Goal: Task Accomplishment & Management: Manage account settings

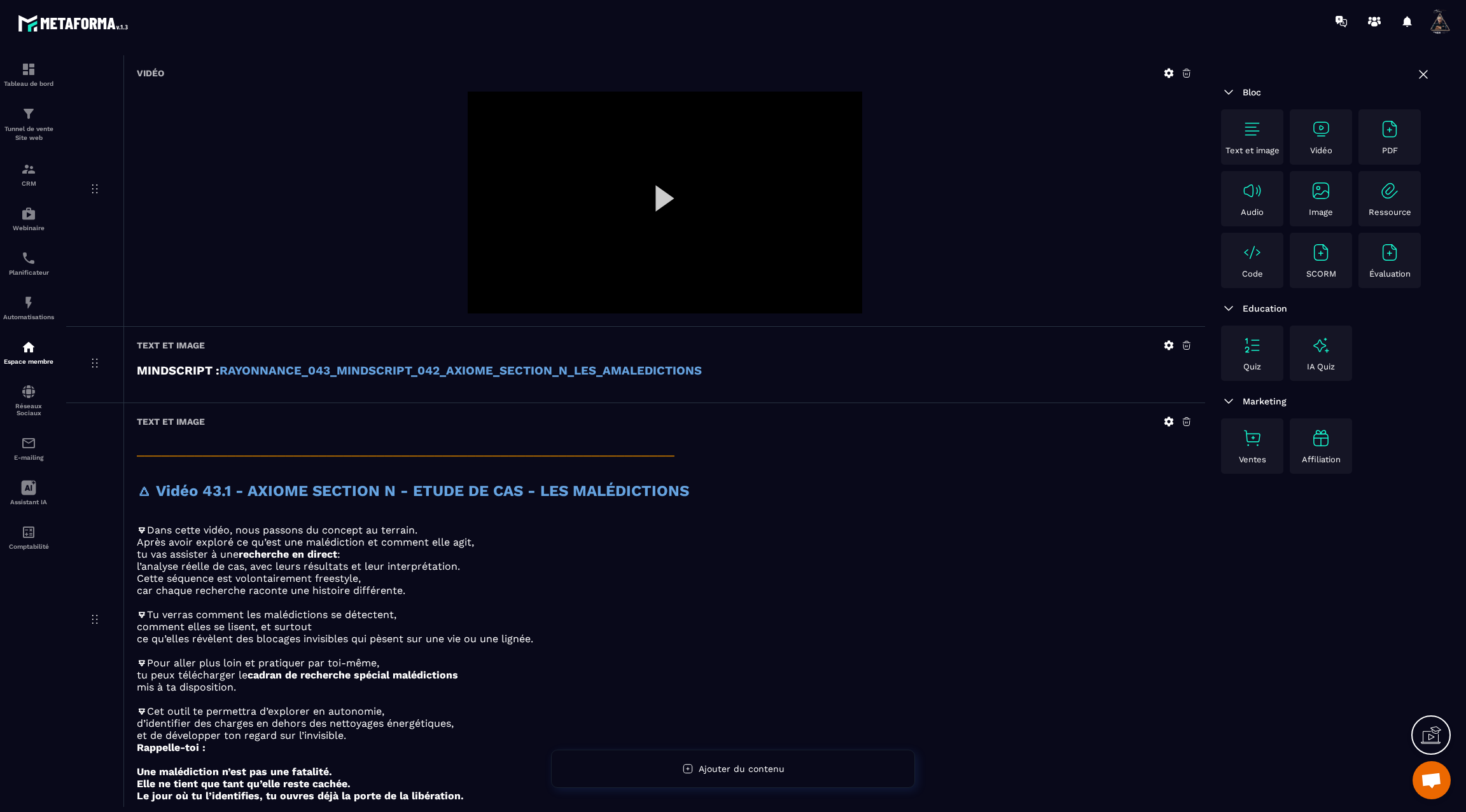
scroll to position [4741, 0]
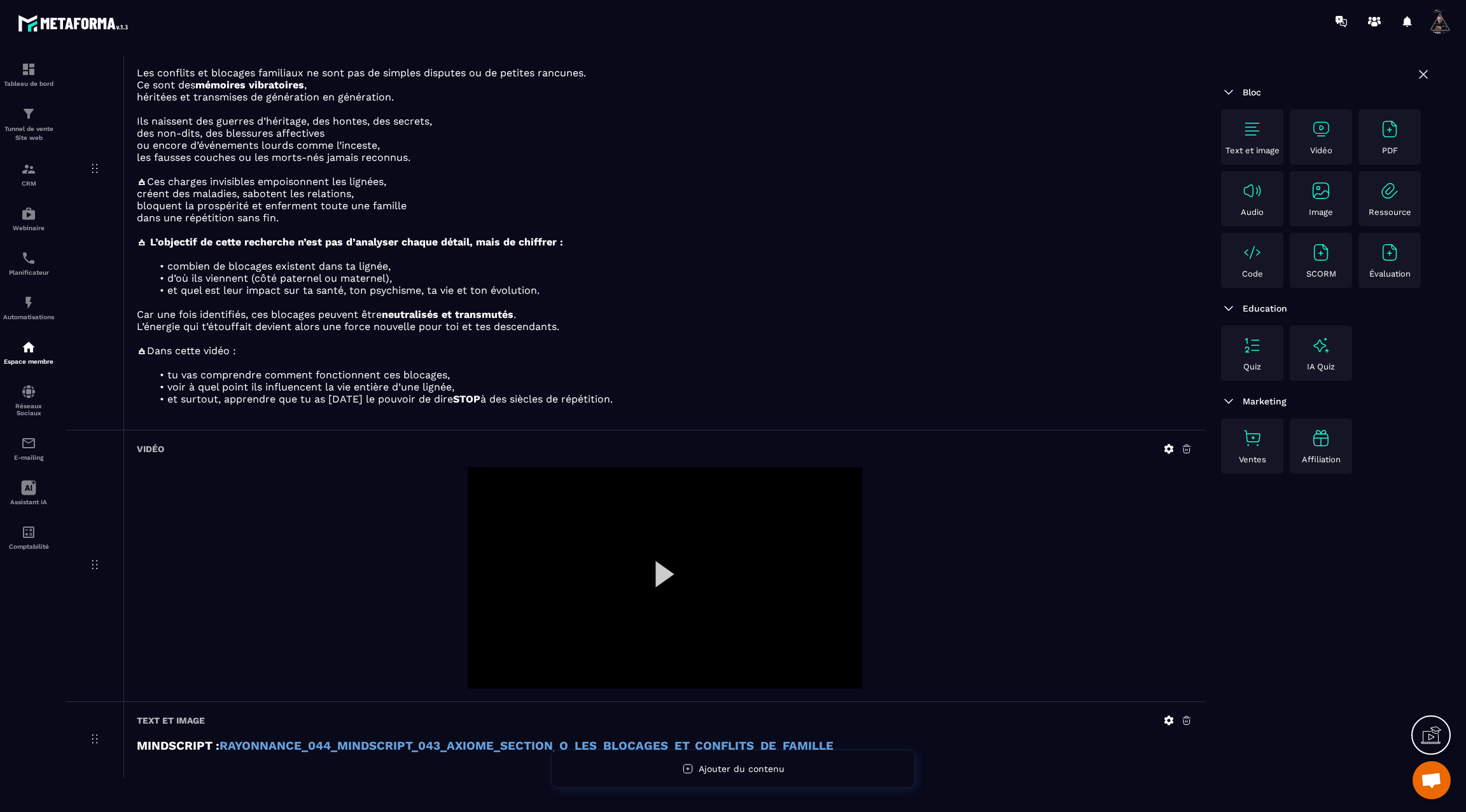
click at [654, 535] on div at bounding box center [665, 579] width 395 height 222
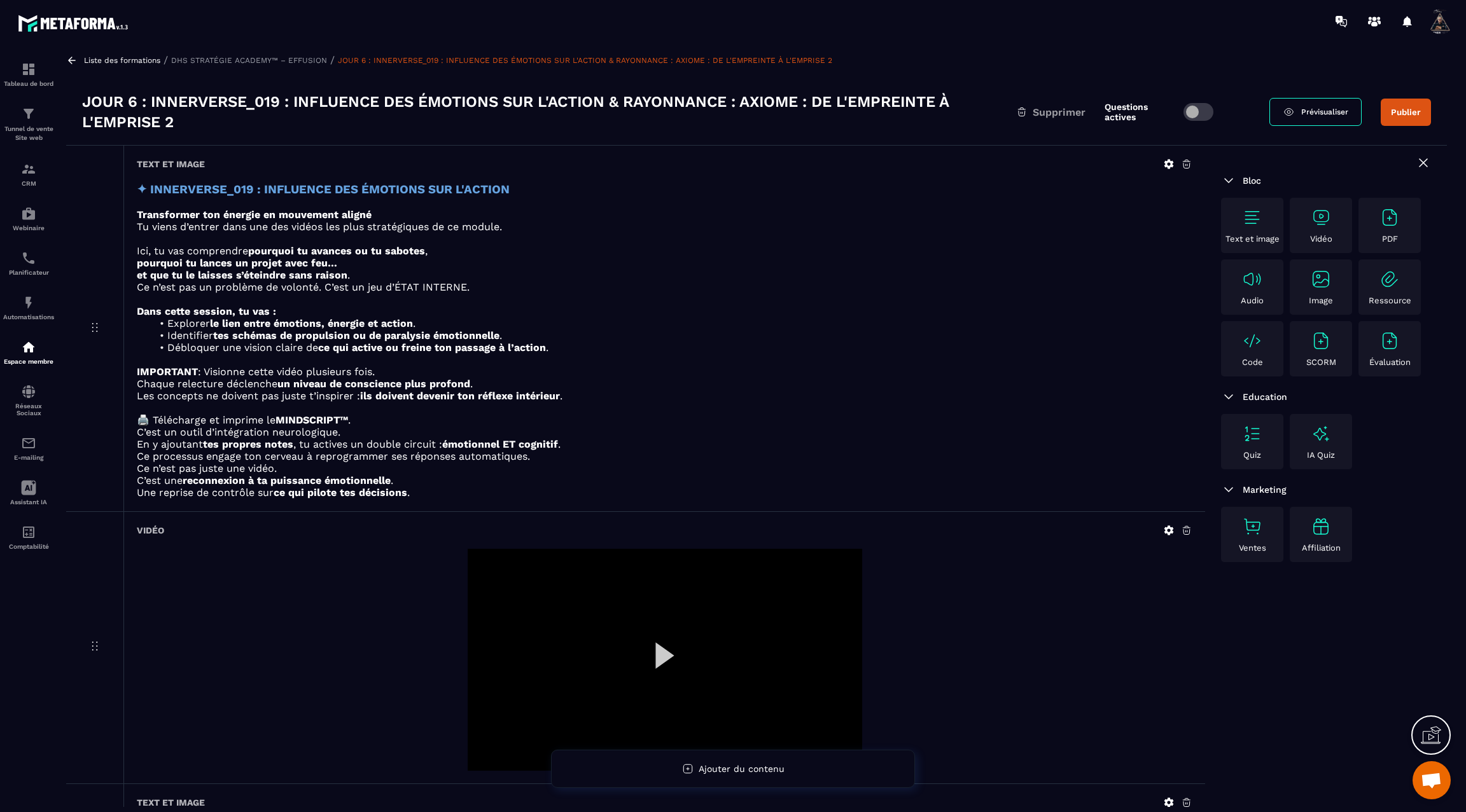
scroll to position [0, 0]
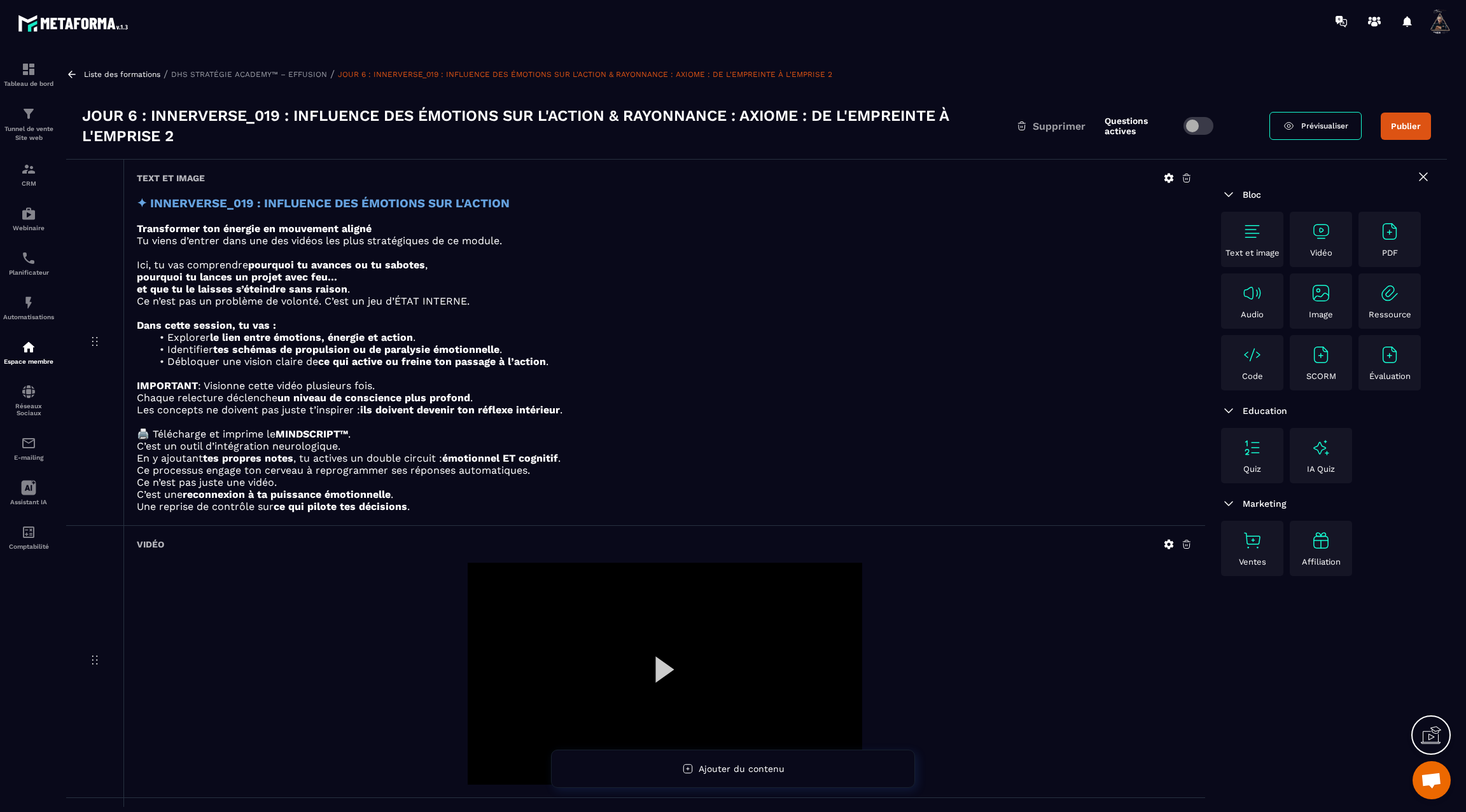
click at [1398, 129] on button "Publier" at bounding box center [1406, 126] width 50 height 27
click at [70, 71] on icon at bounding box center [71, 75] width 11 height 11
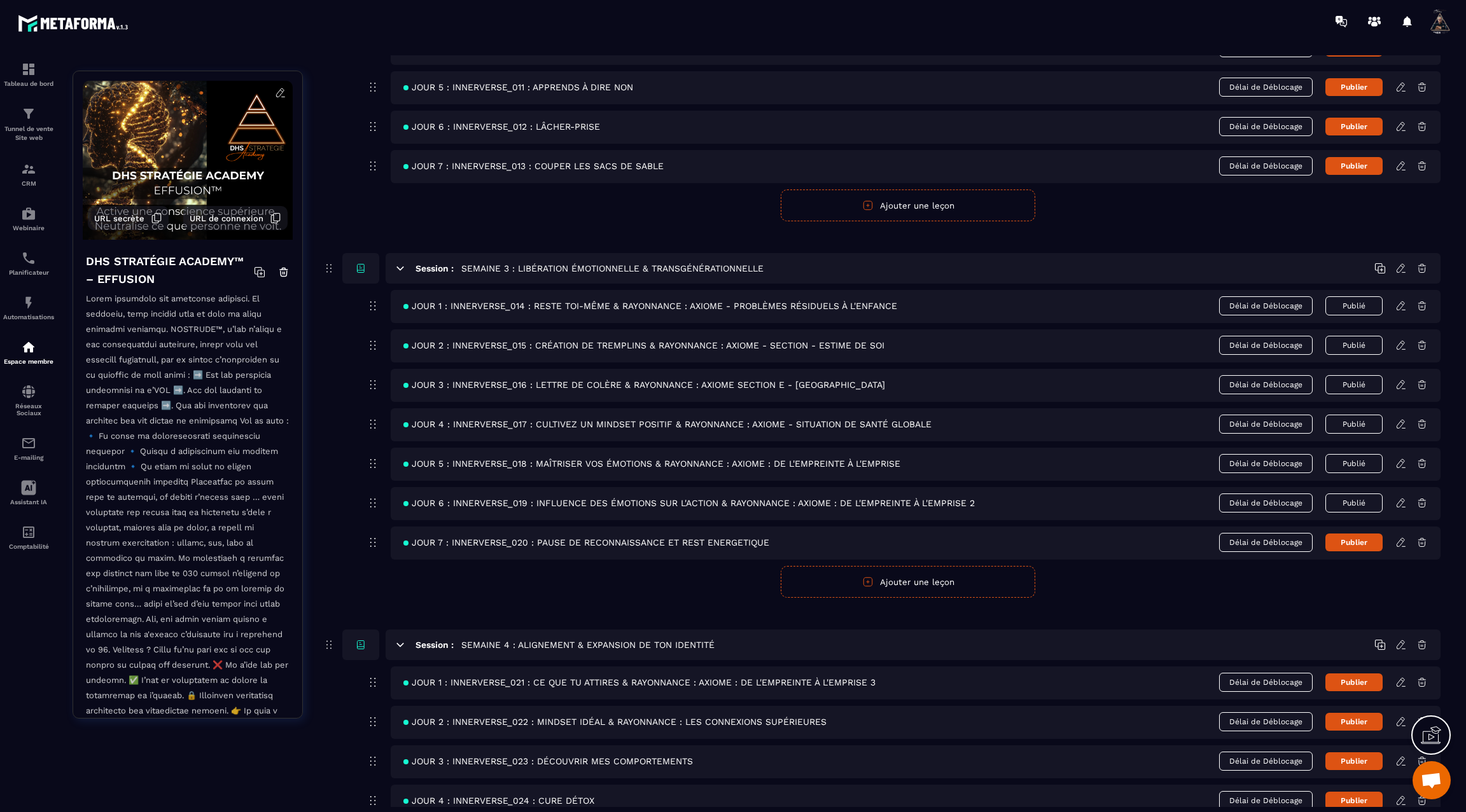
scroll to position [713, 0]
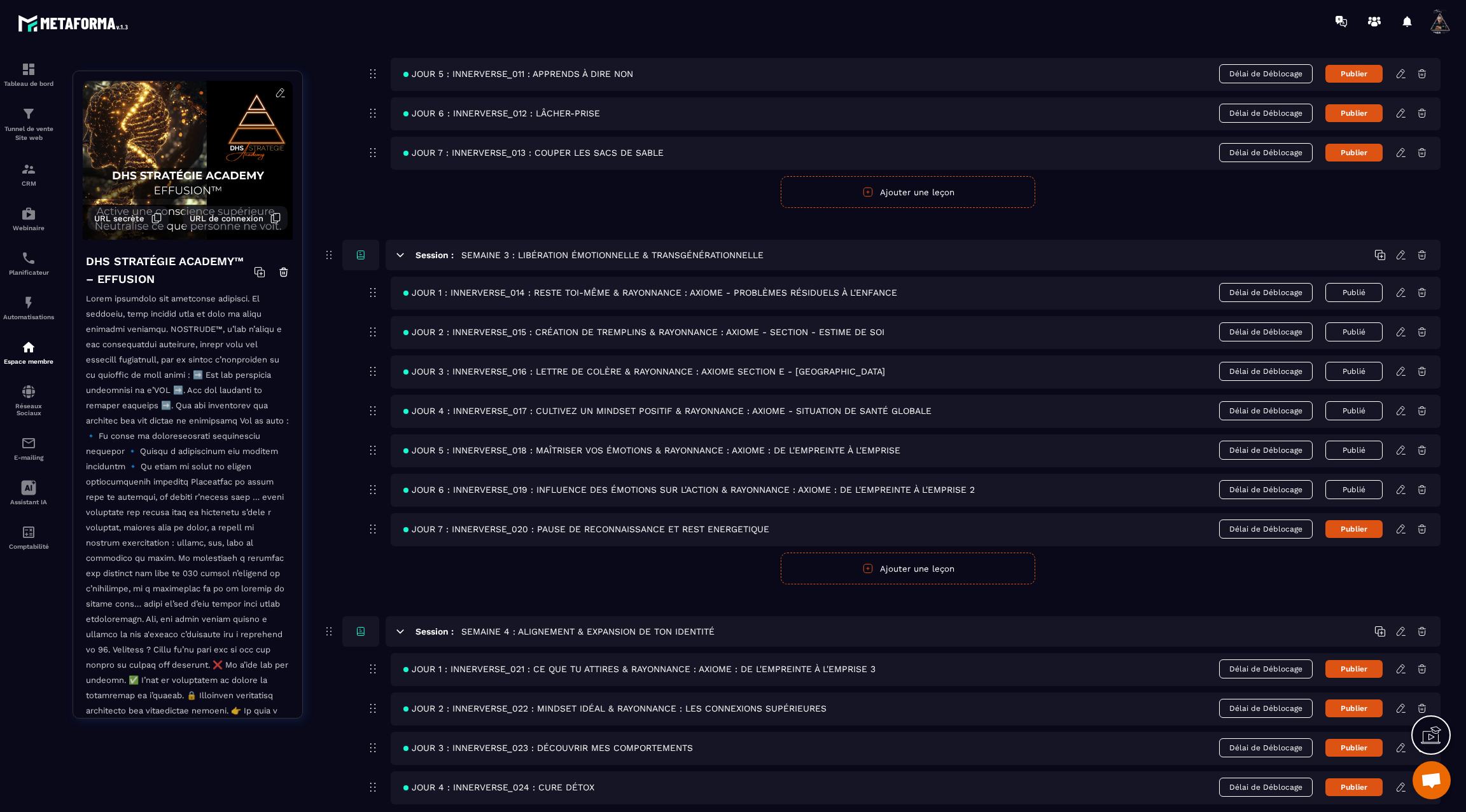
click at [1400, 523] on icon at bounding box center [1401, 529] width 11 height 11
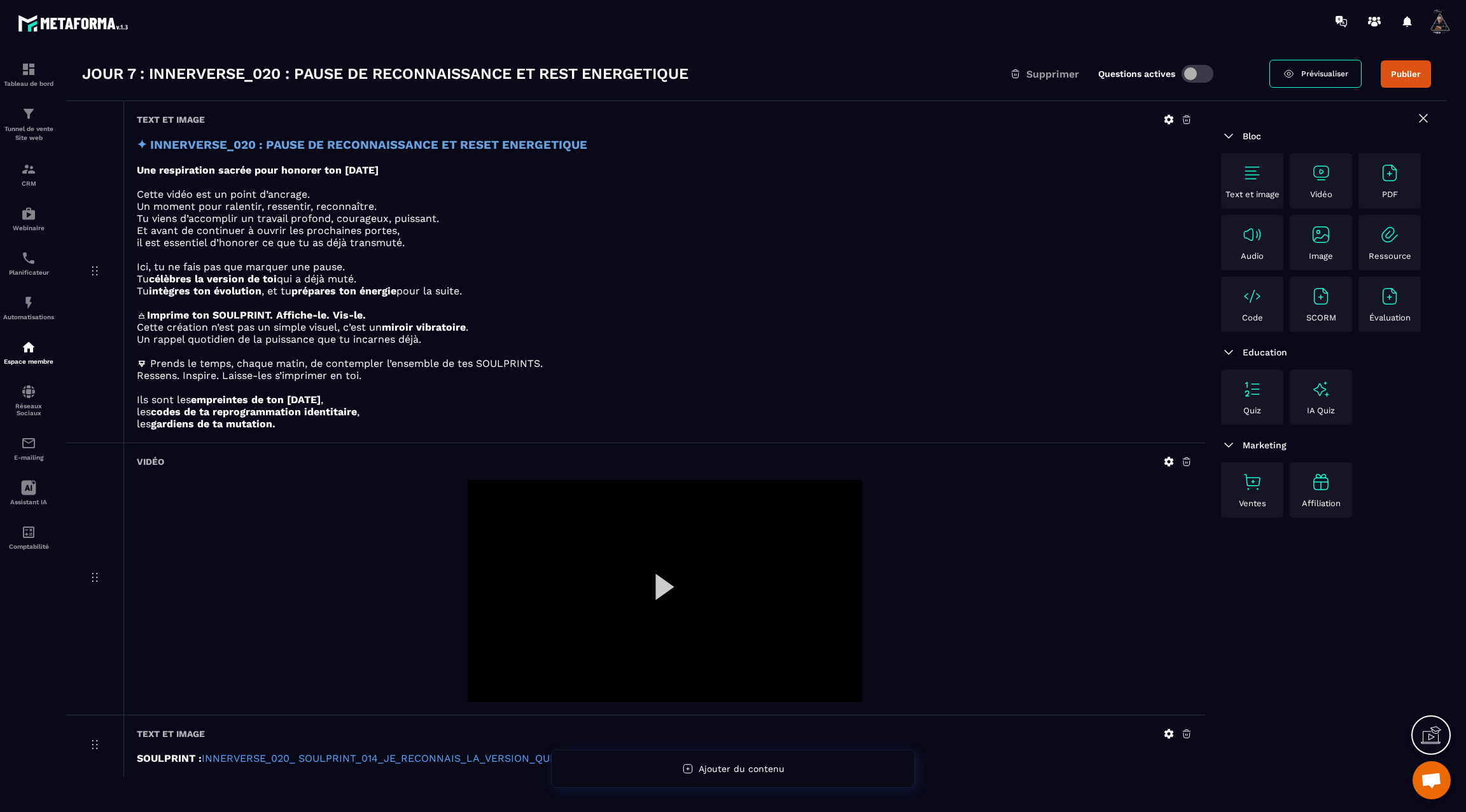
scroll to position [82, 0]
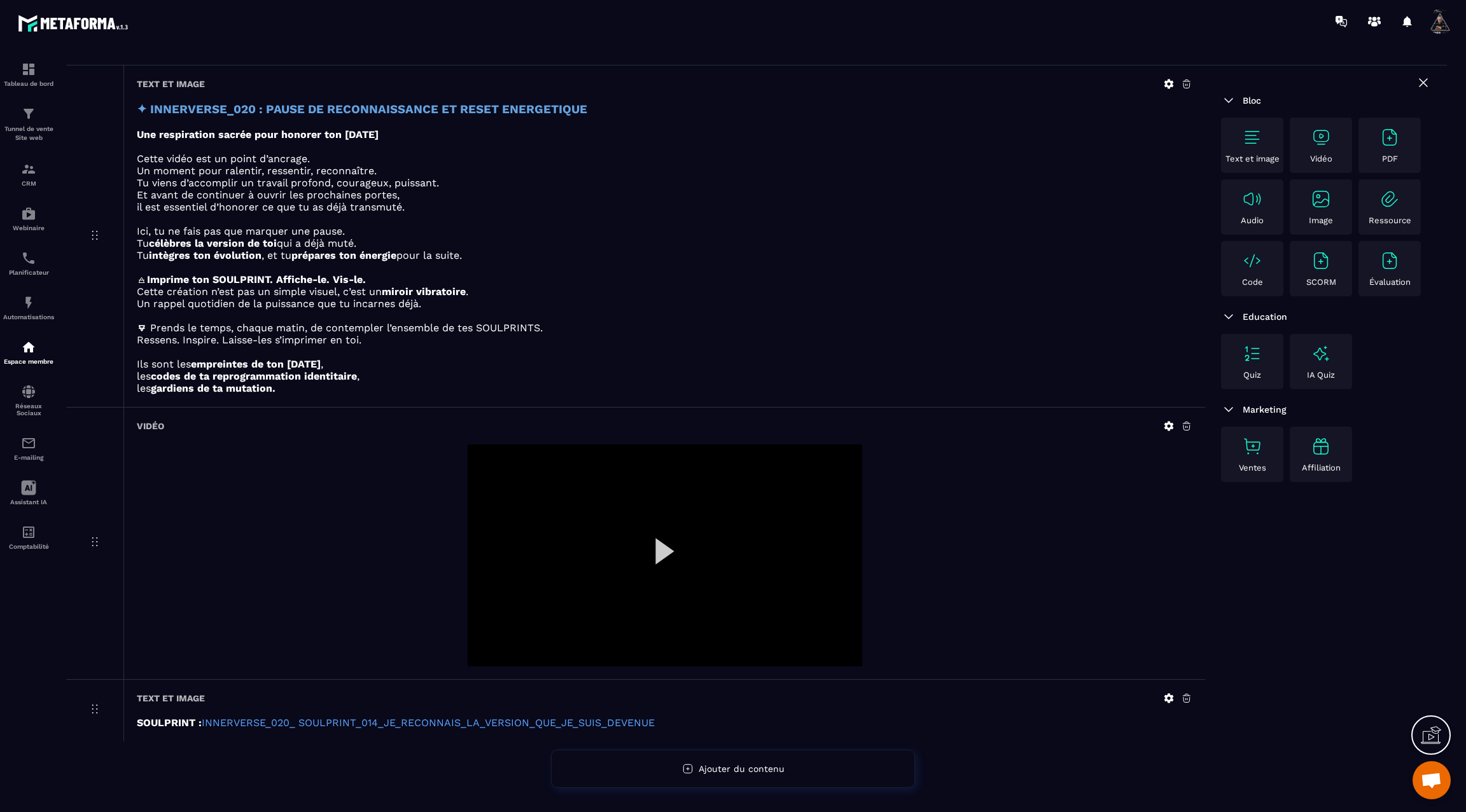
click at [654, 554] on div at bounding box center [665, 556] width 395 height 222
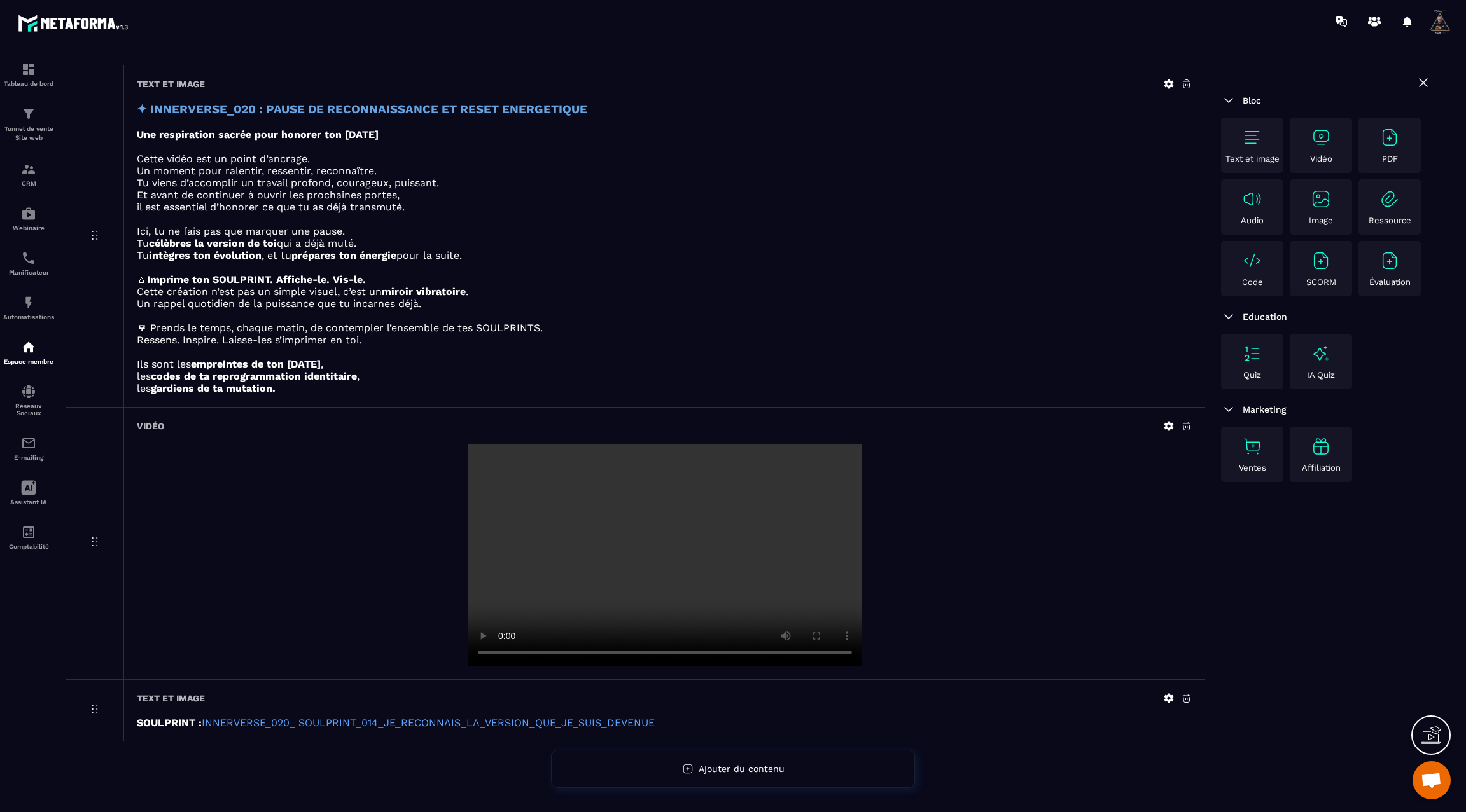
scroll to position [0, 0]
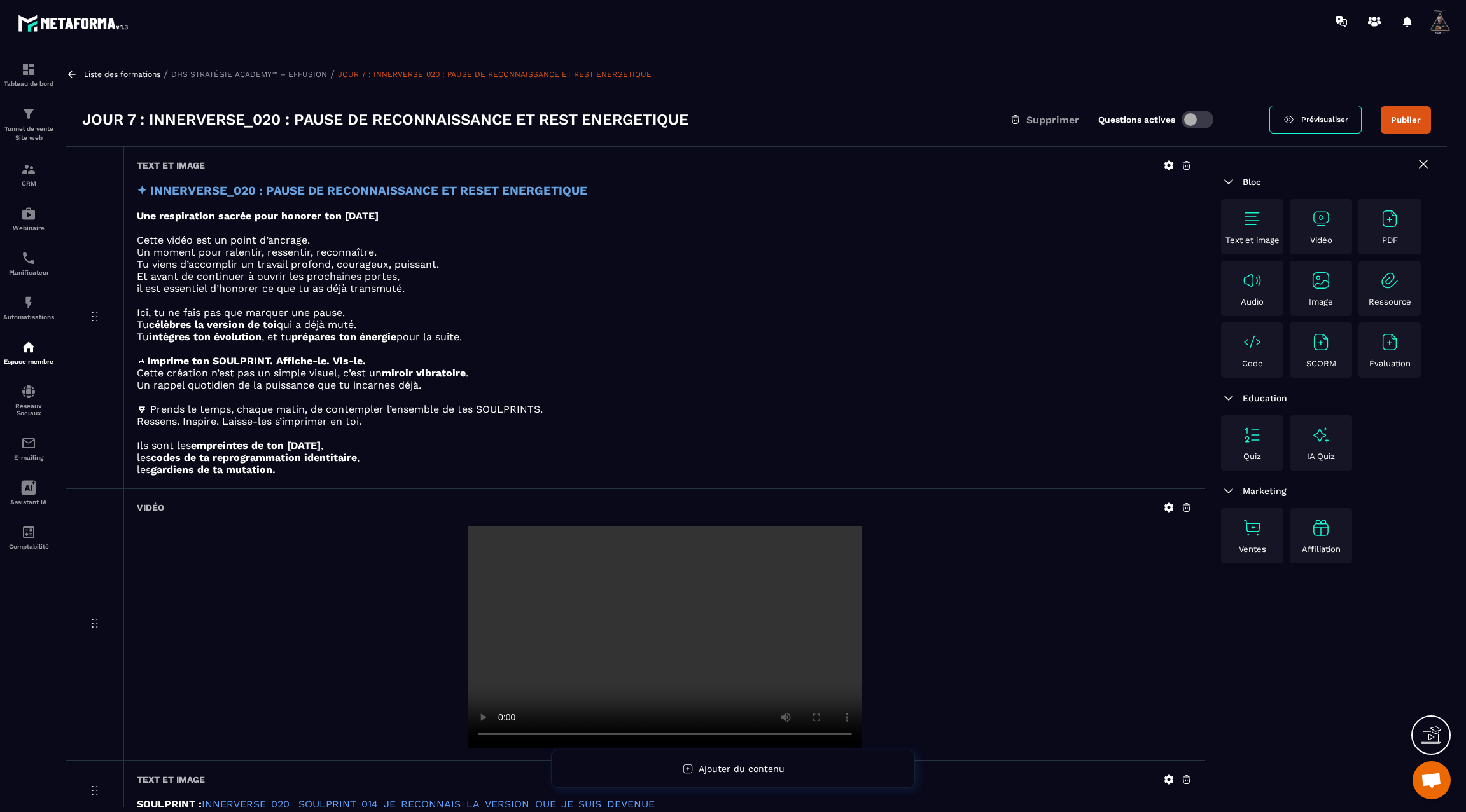
click at [75, 72] on icon at bounding box center [71, 75] width 11 height 11
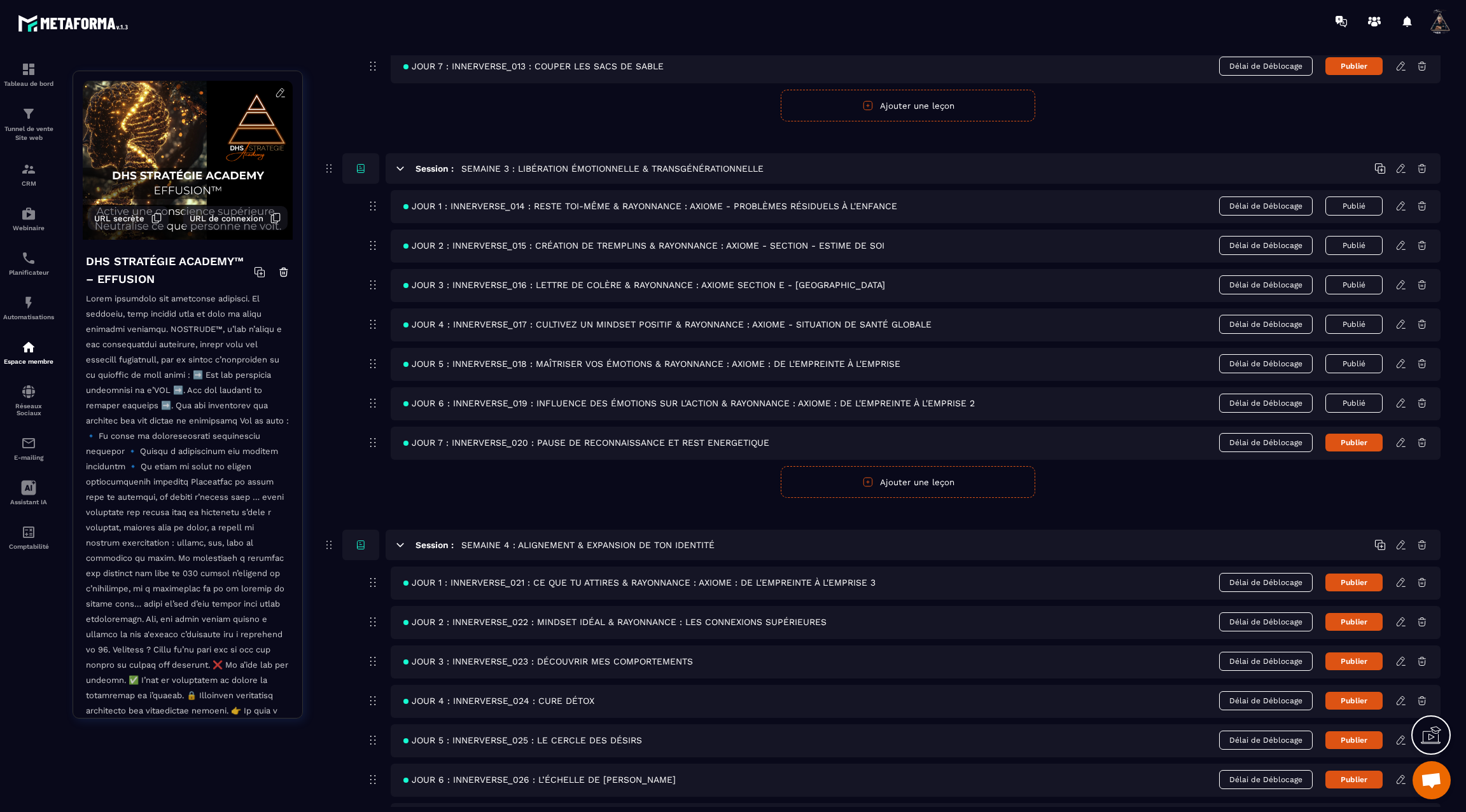
scroll to position [899, 0]
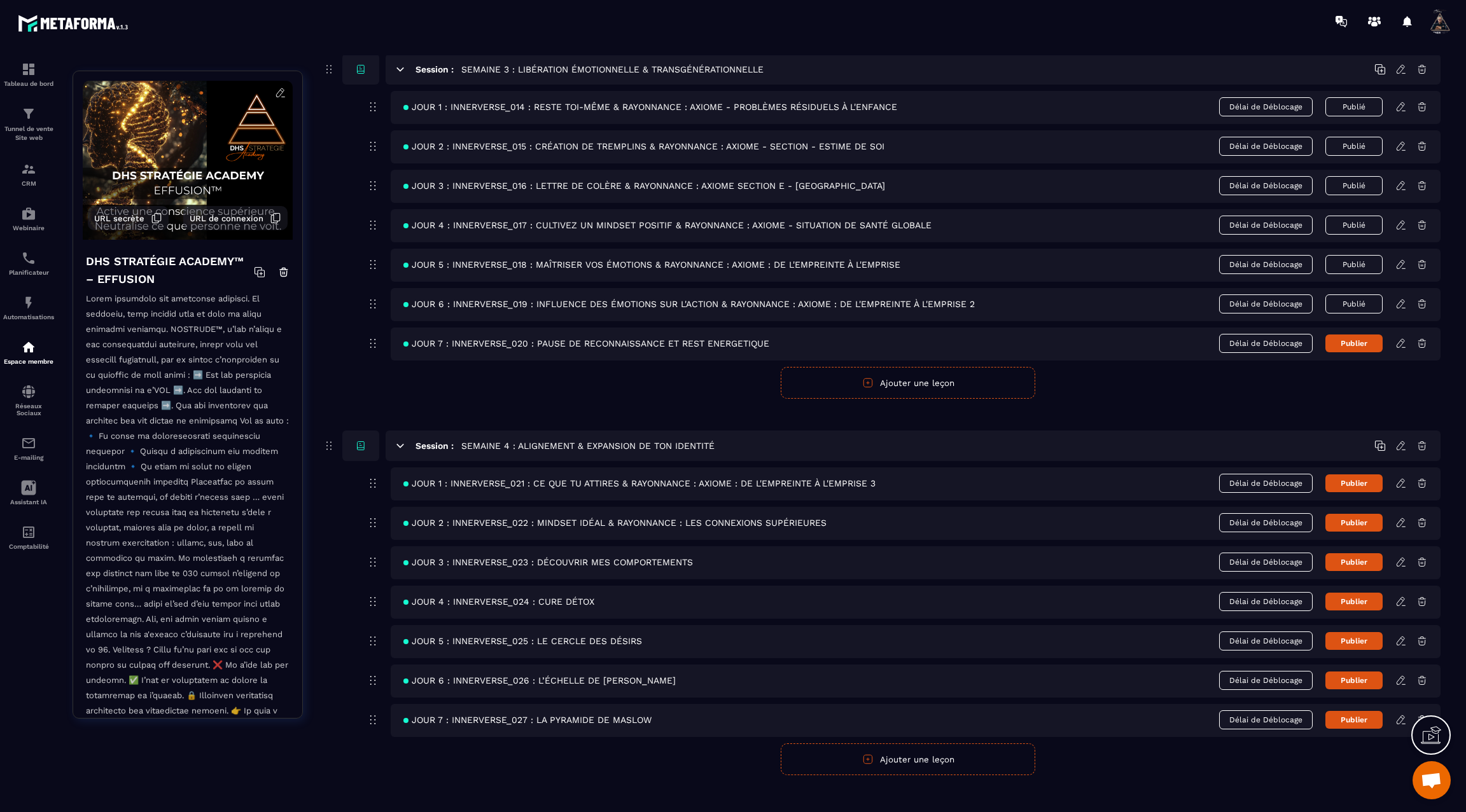
click at [1401, 337] on icon at bounding box center [1401, 343] width 11 height 11
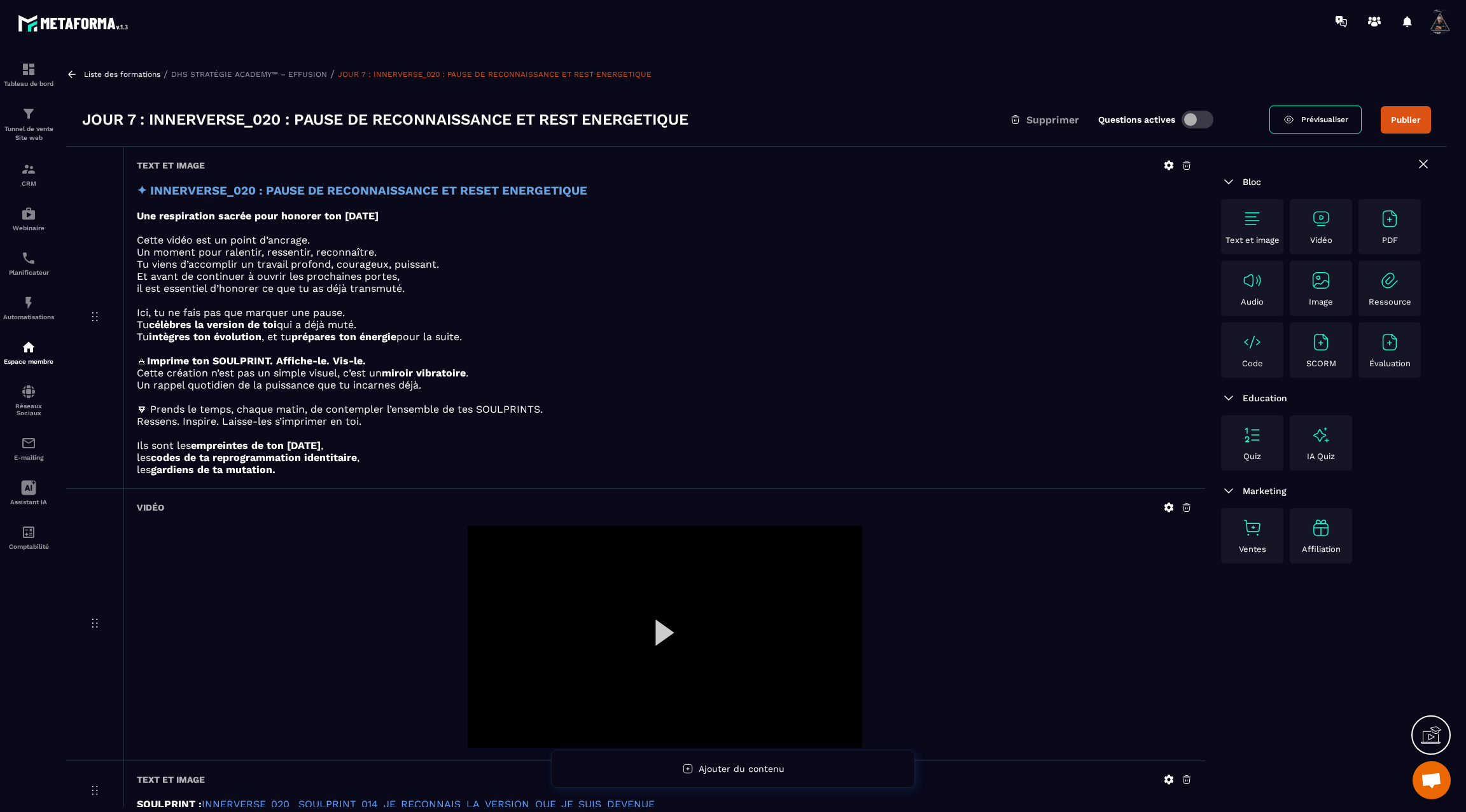
scroll to position [82, 0]
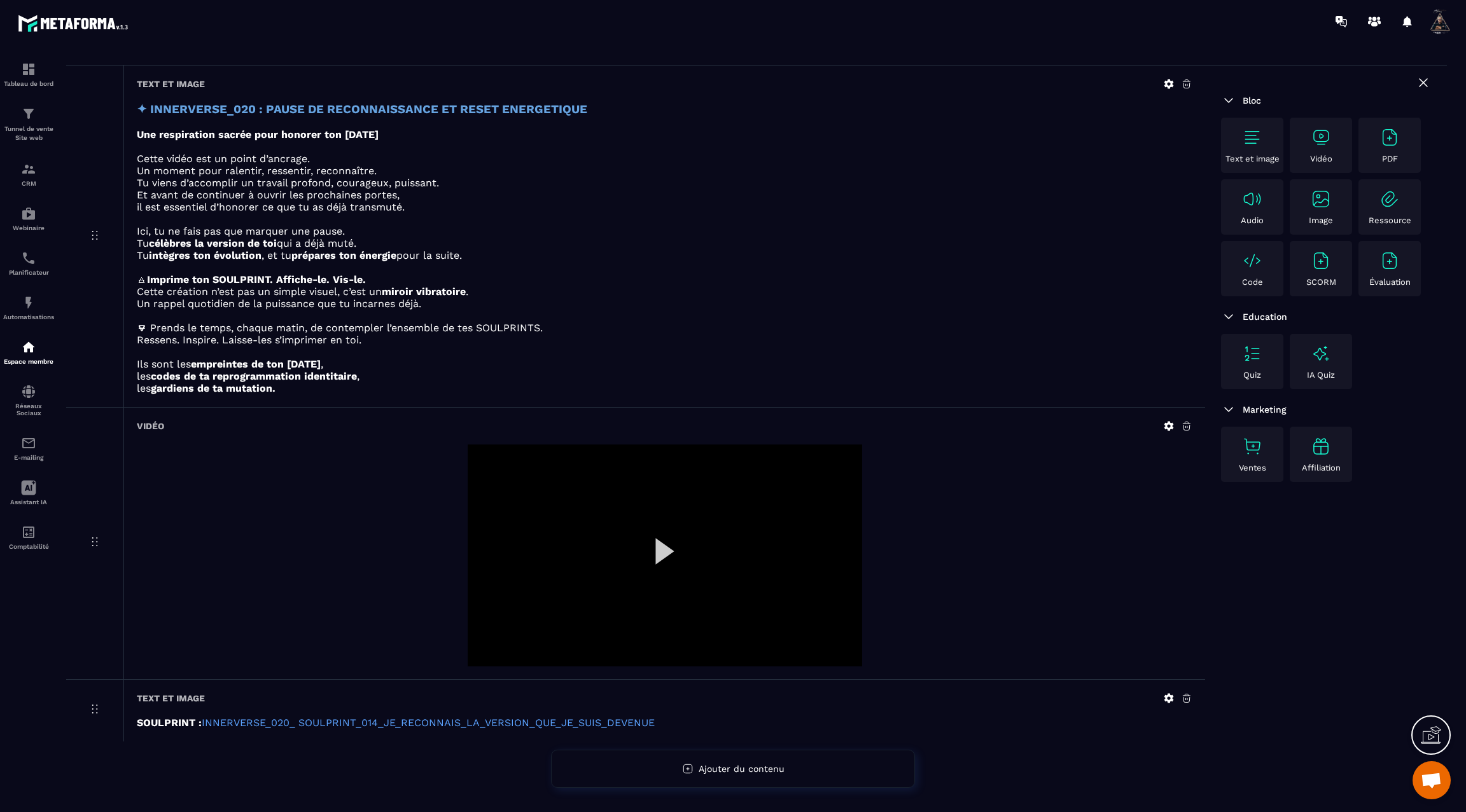
click at [661, 545] on div at bounding box center [665, 556] width 395 height 222
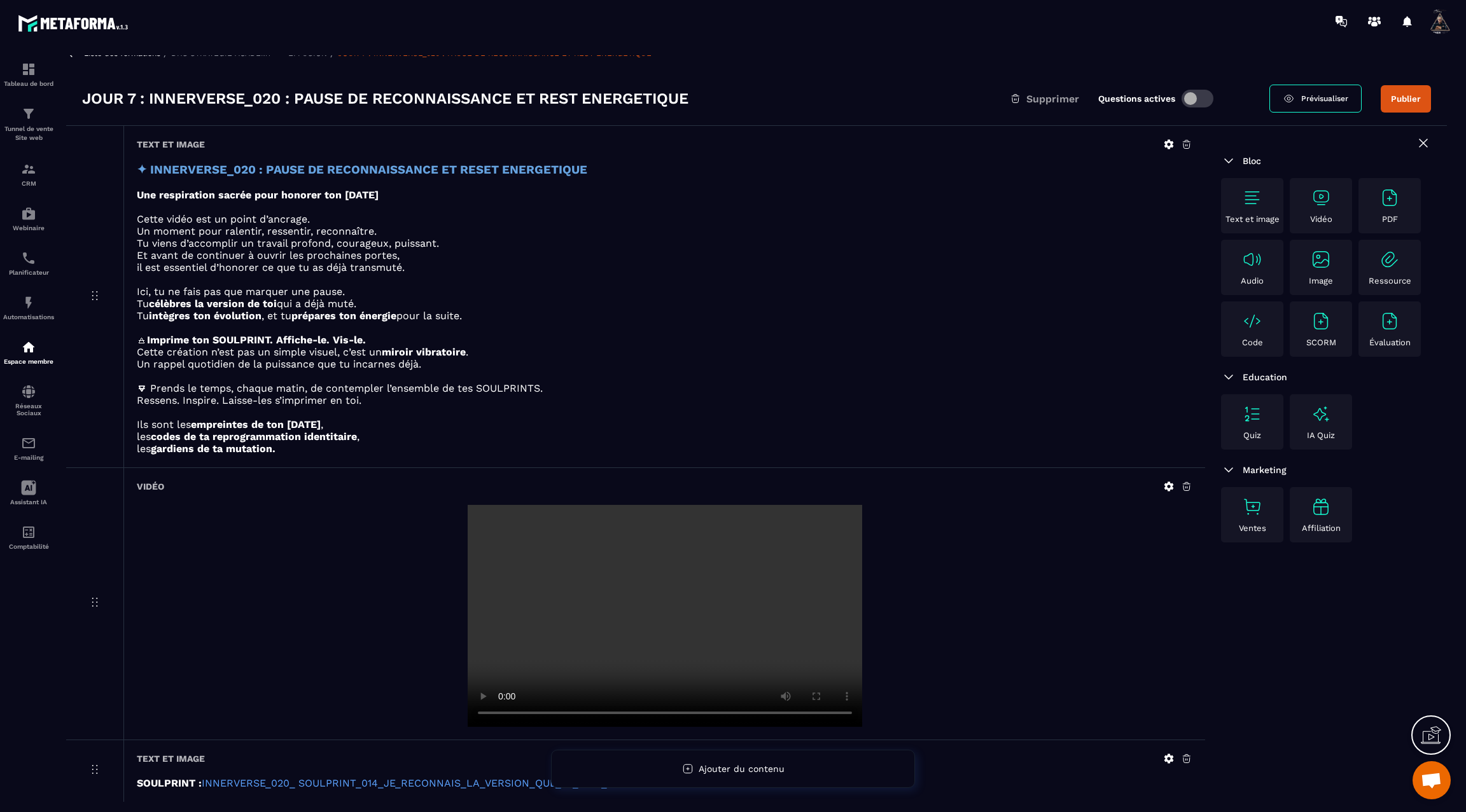
scroll to position [1, 0]
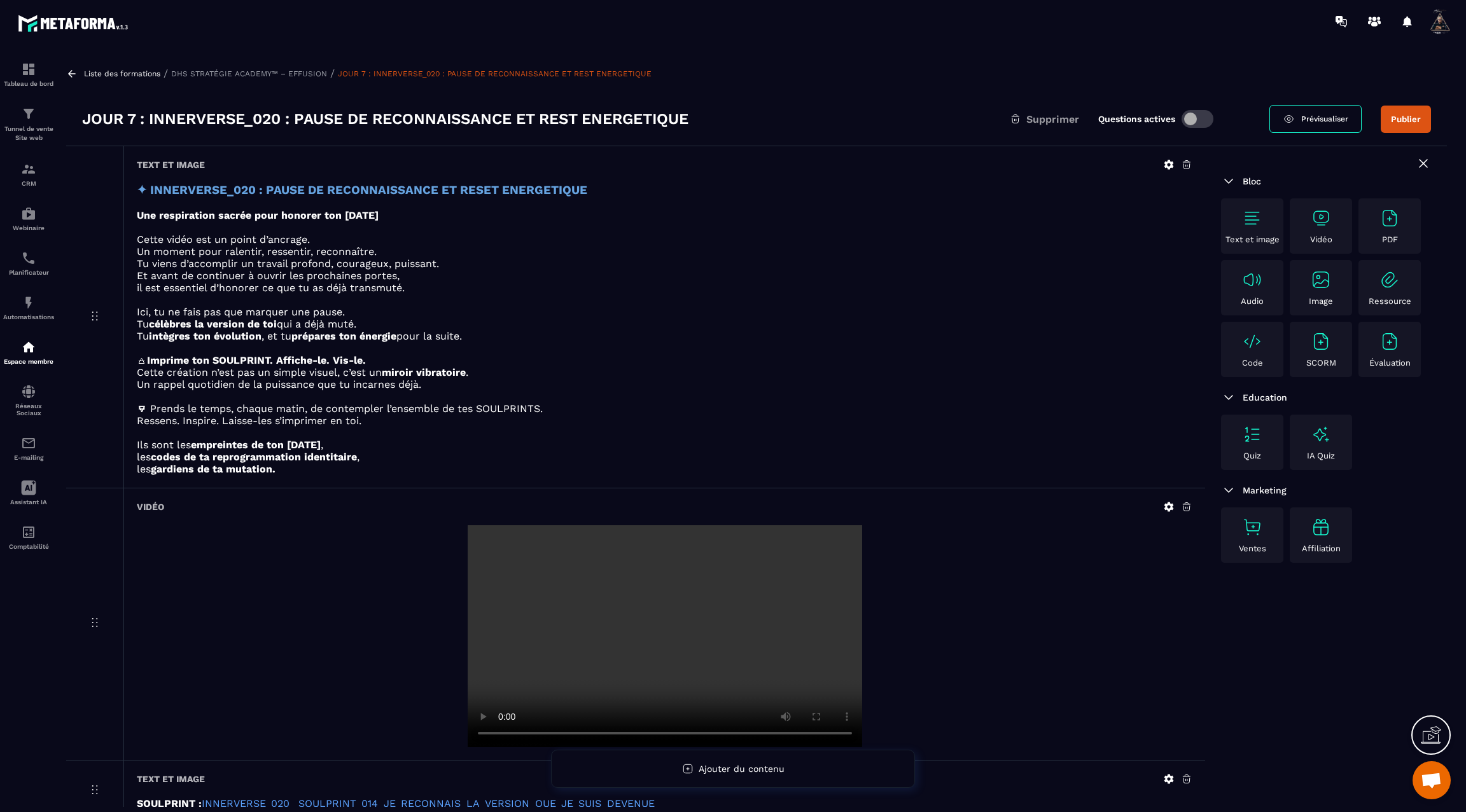
click at [1167, 164] on icon at bounding box center [1169, 164] width 11 height 11
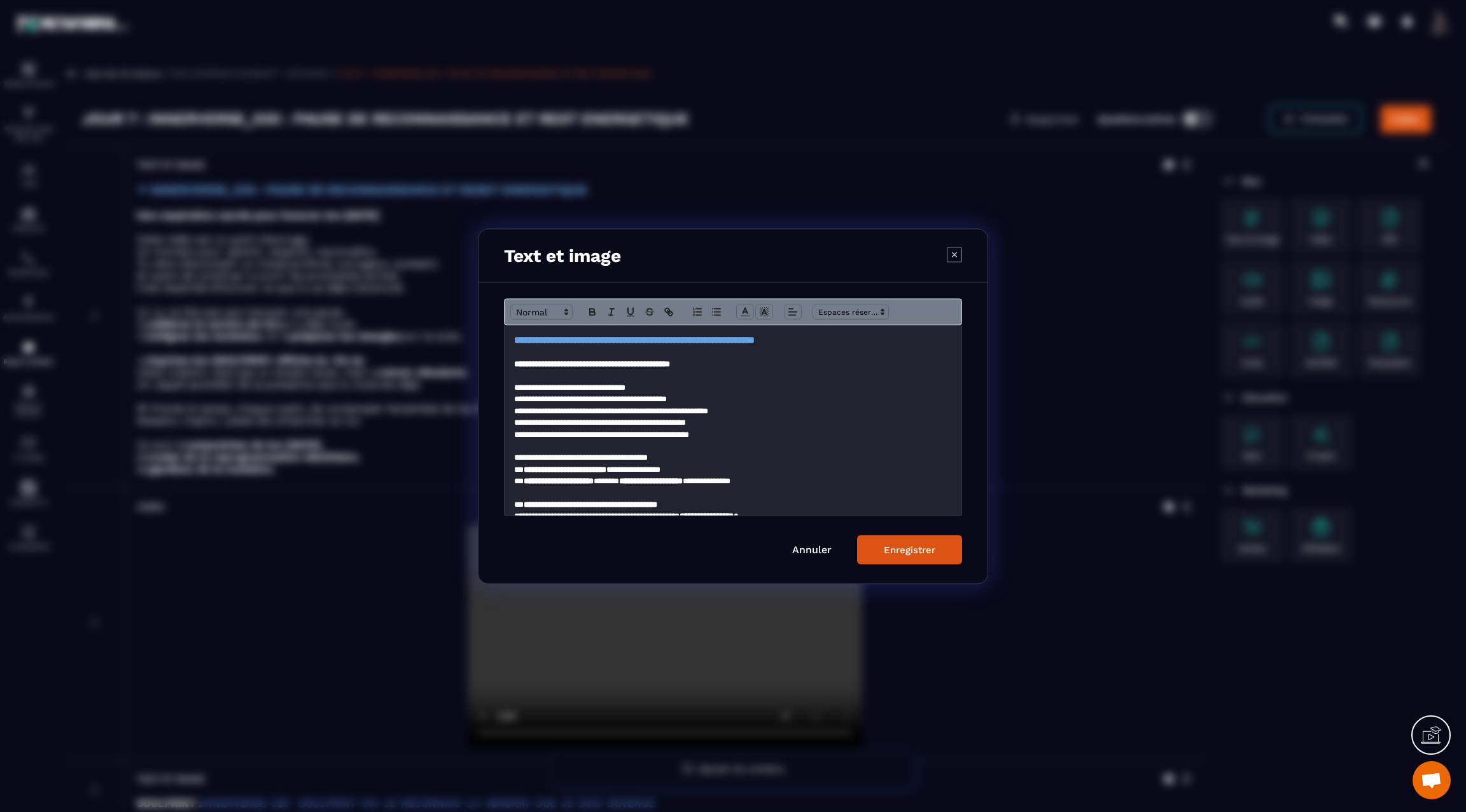
click at [754, 341] on strong "**********" at bounding box center [634, 339] width 241 height 10
click at [558, 314] on span "Modal window" at bounding box center [542, 311] width 63 height 15
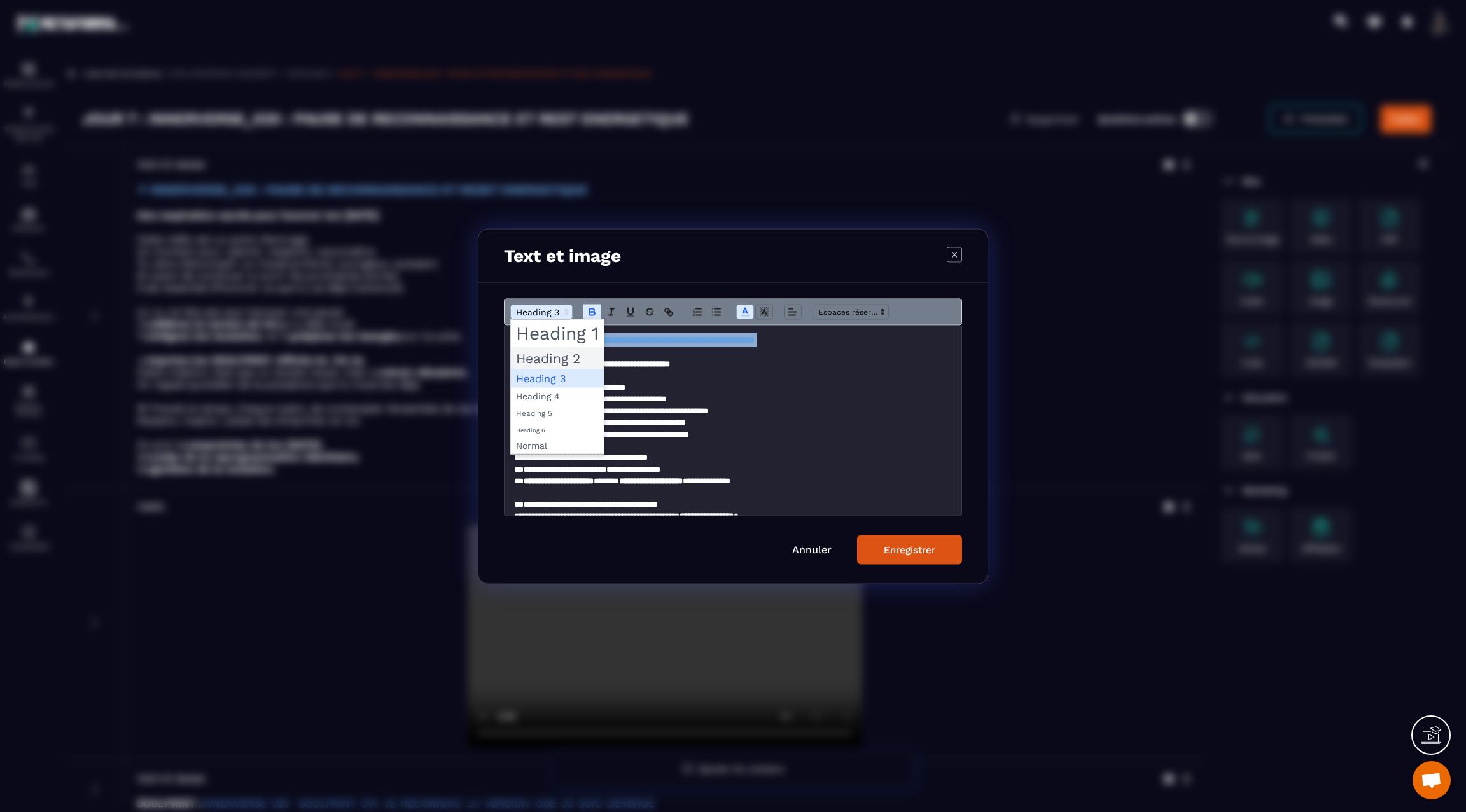
click at [550, 351] on span "Modal window" at bounding box center [557, 358] width 93 height 22
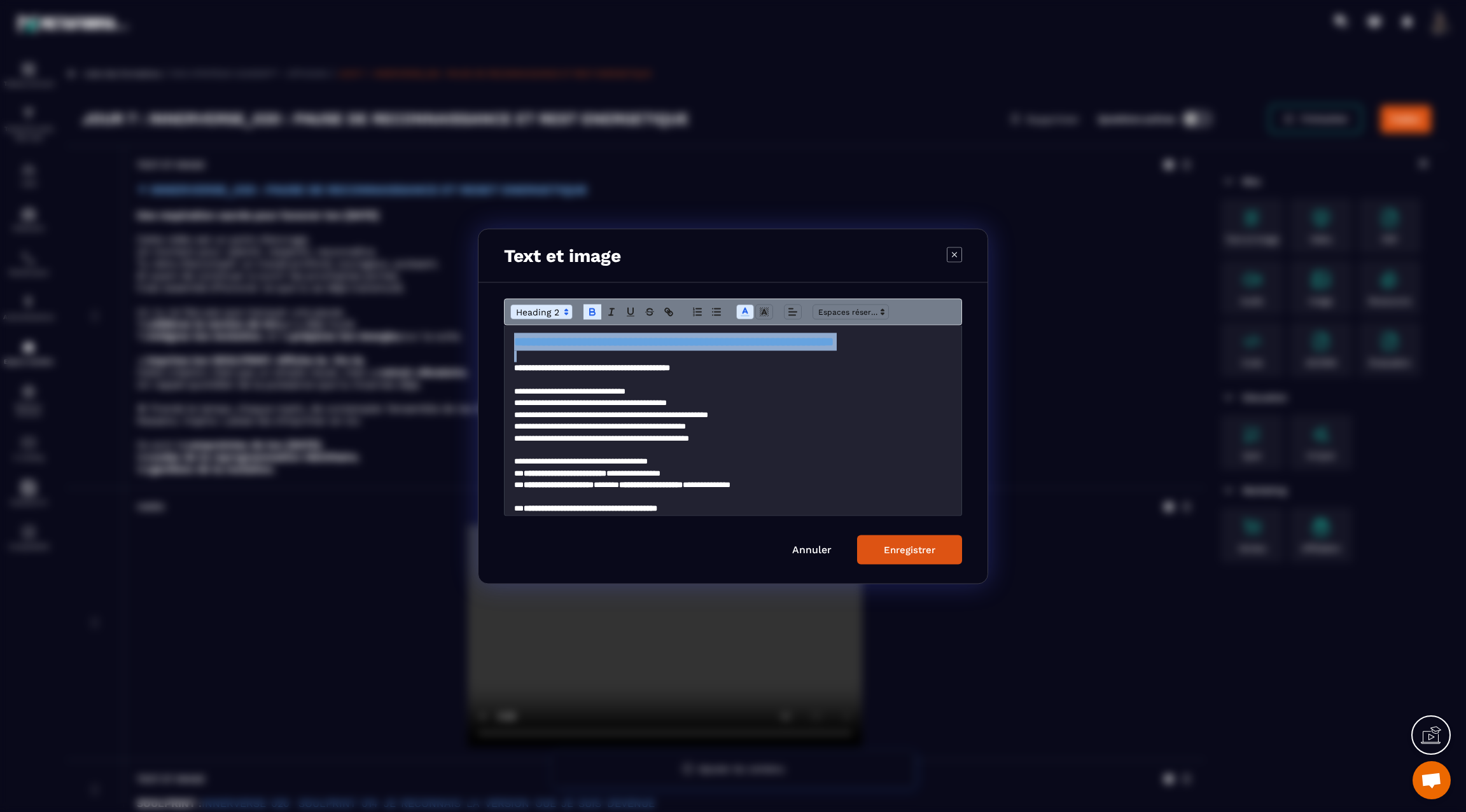
click at [915, 548] on div "Enregistrer" at bounding box center [909, 549] width 52 height 11
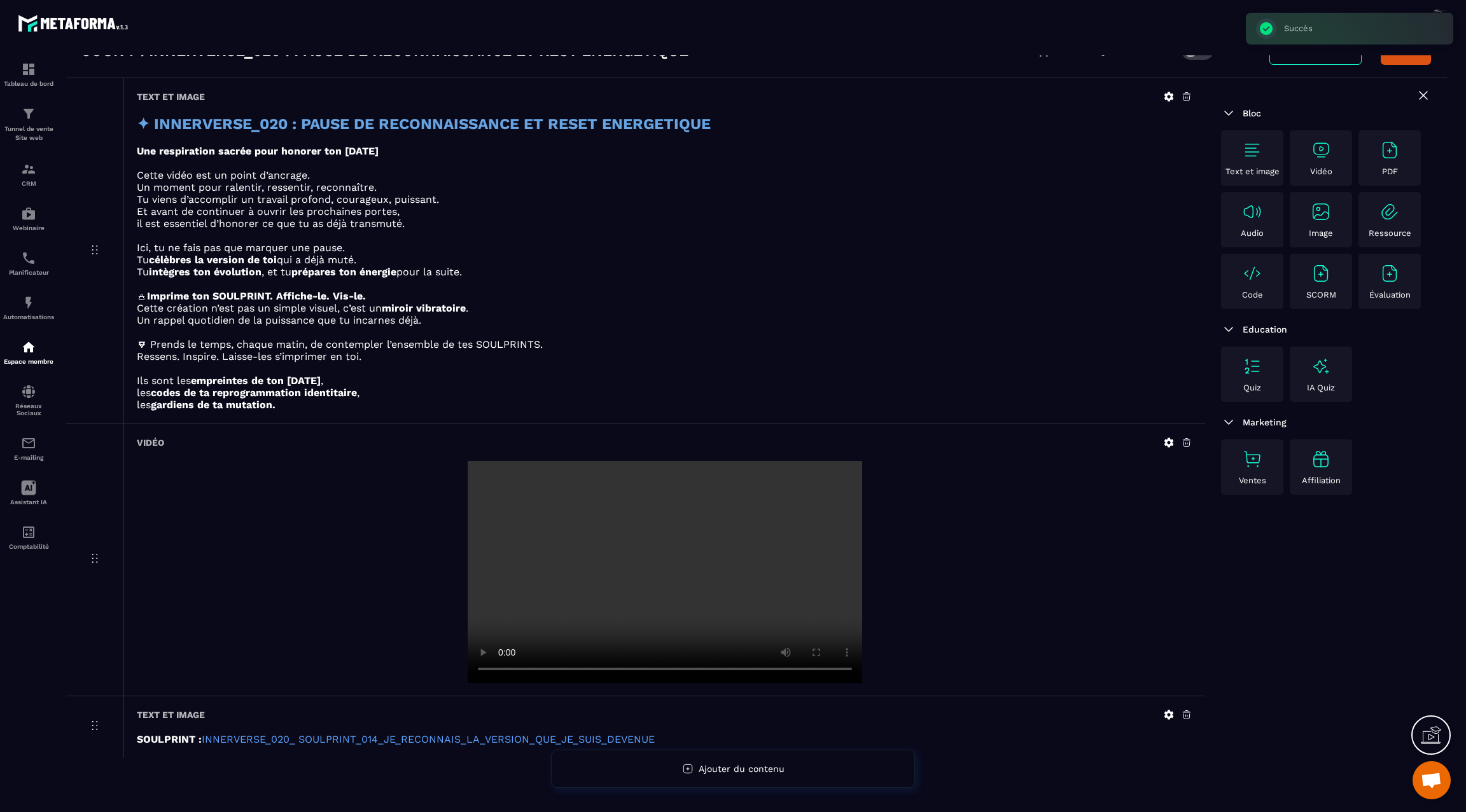
scroll to position [82, 0]
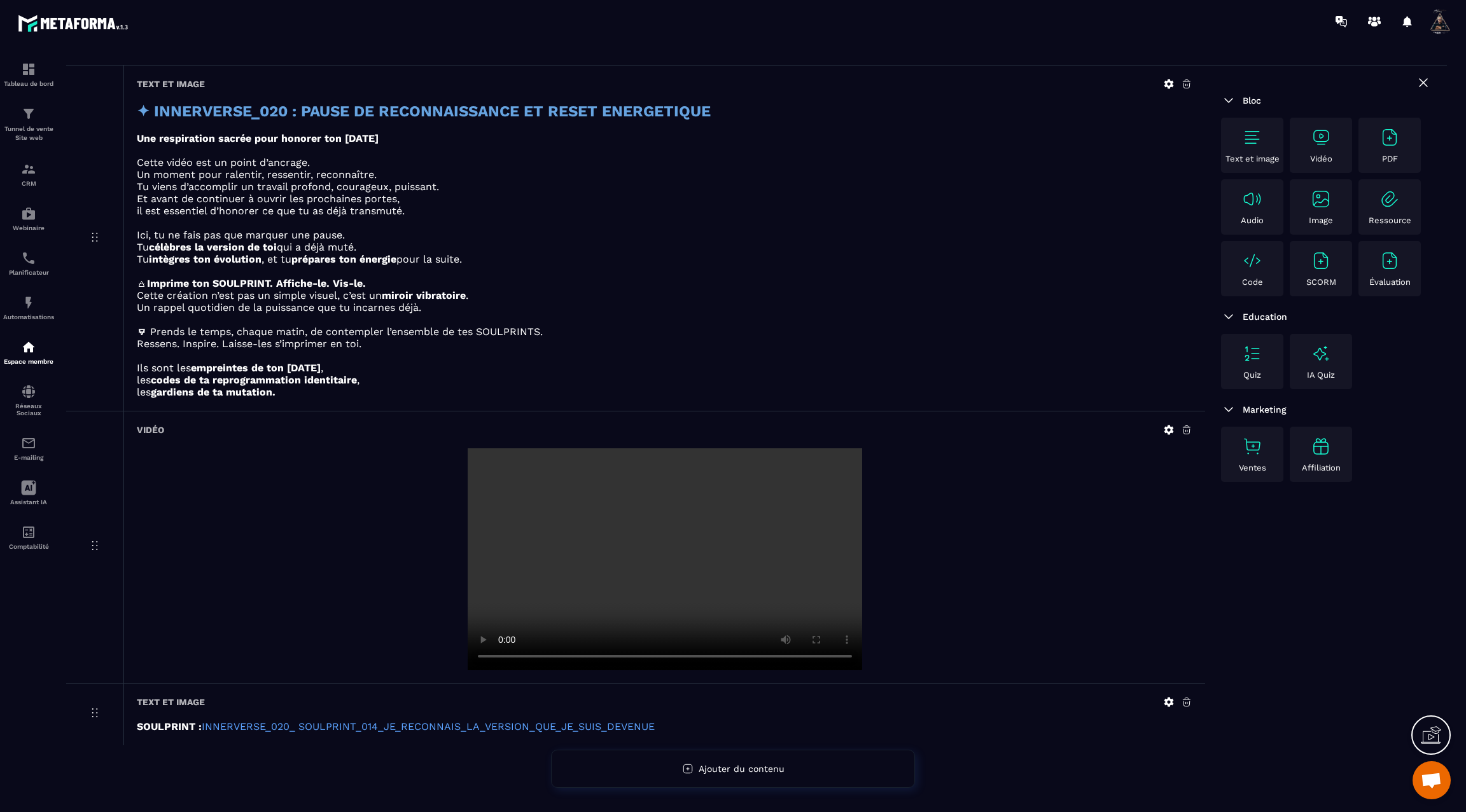
click at [1170, 697] on icon at bounding box center [1169, 702] width 10 height 10
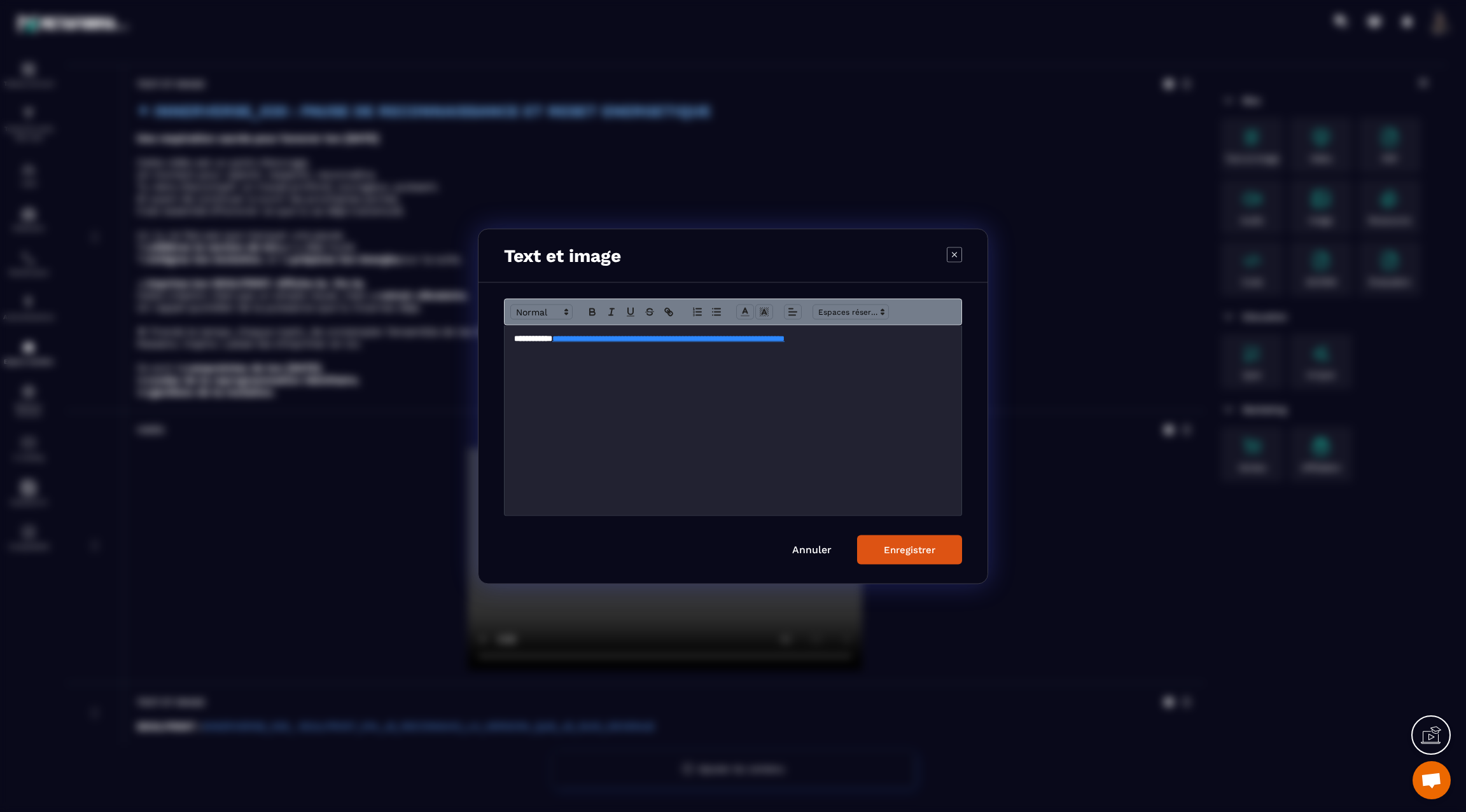
click at [785, 339] on link "**********" at bounding box center [668, 338] width 232 height 8
click at [525, 309] on span "Modal window" at bounding box center [542, 311] width 63 height 15
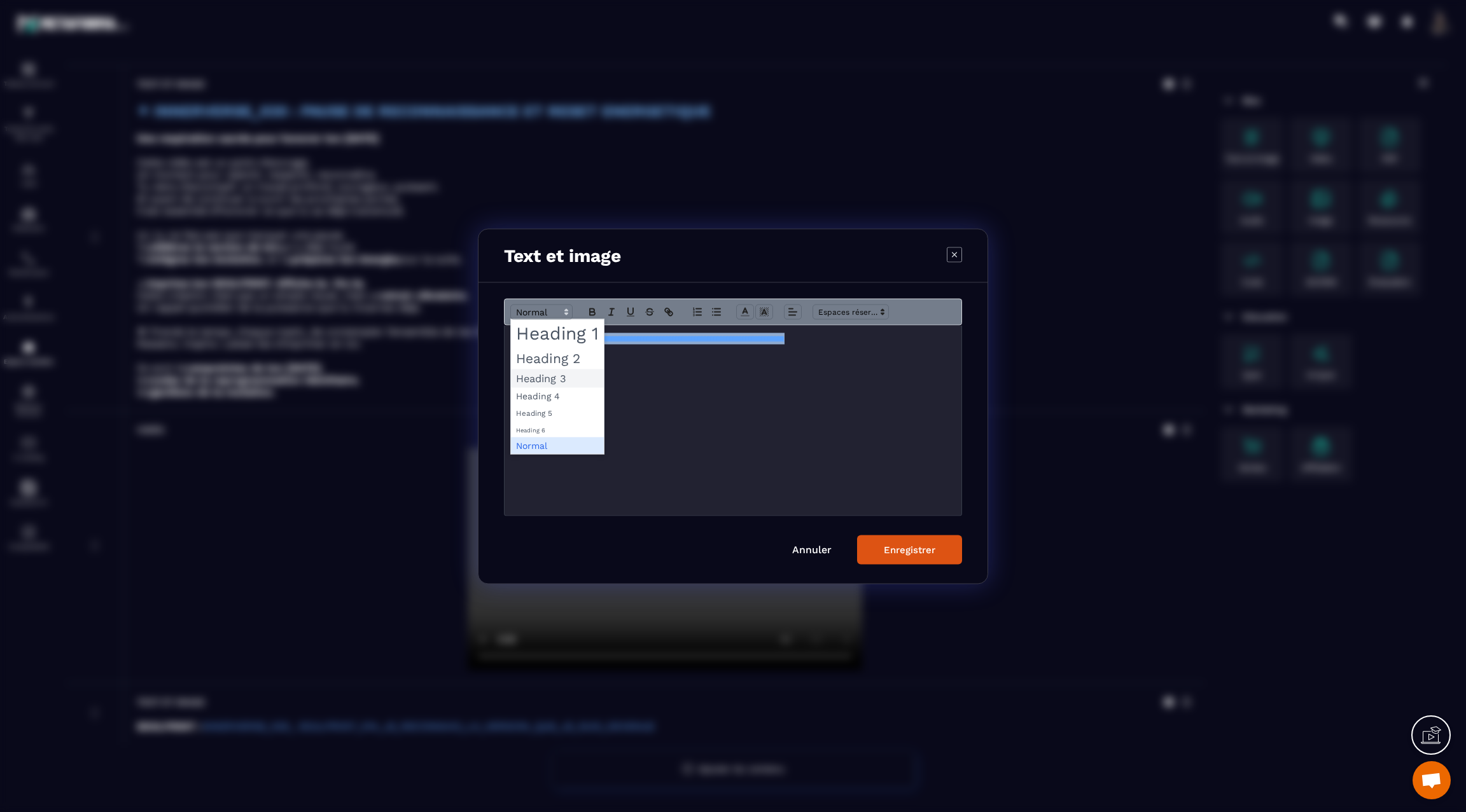
click at [540, 374] on span "Modal window" at bounding box center [557, 378] width 93 height 18
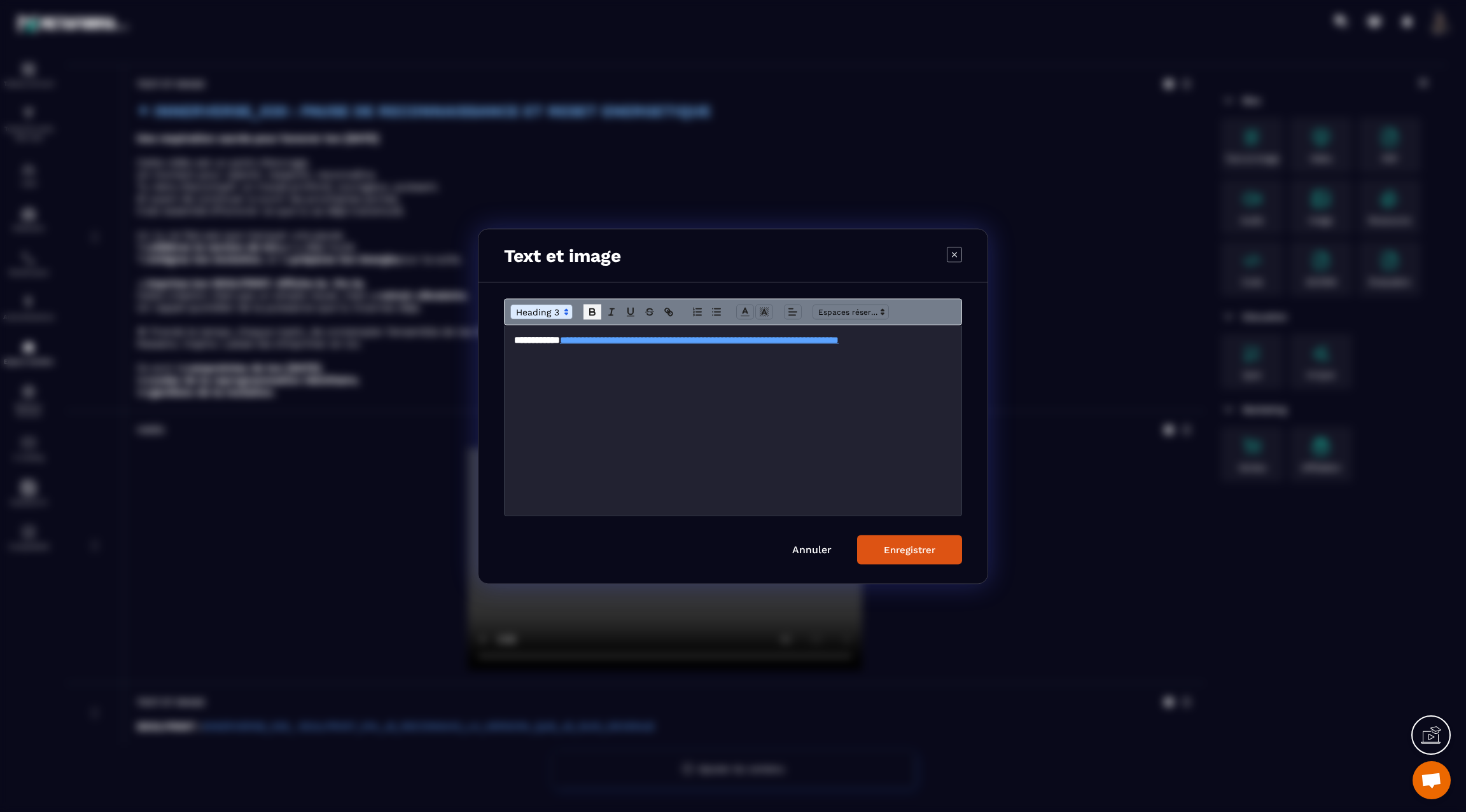
click at [591, 312] on icon "Modal window" at bounding box center [592, 314] width 5 height 3
click at [907, 552] on div "Enregistrer" at bounding box center [909, 549] width 52 height 11
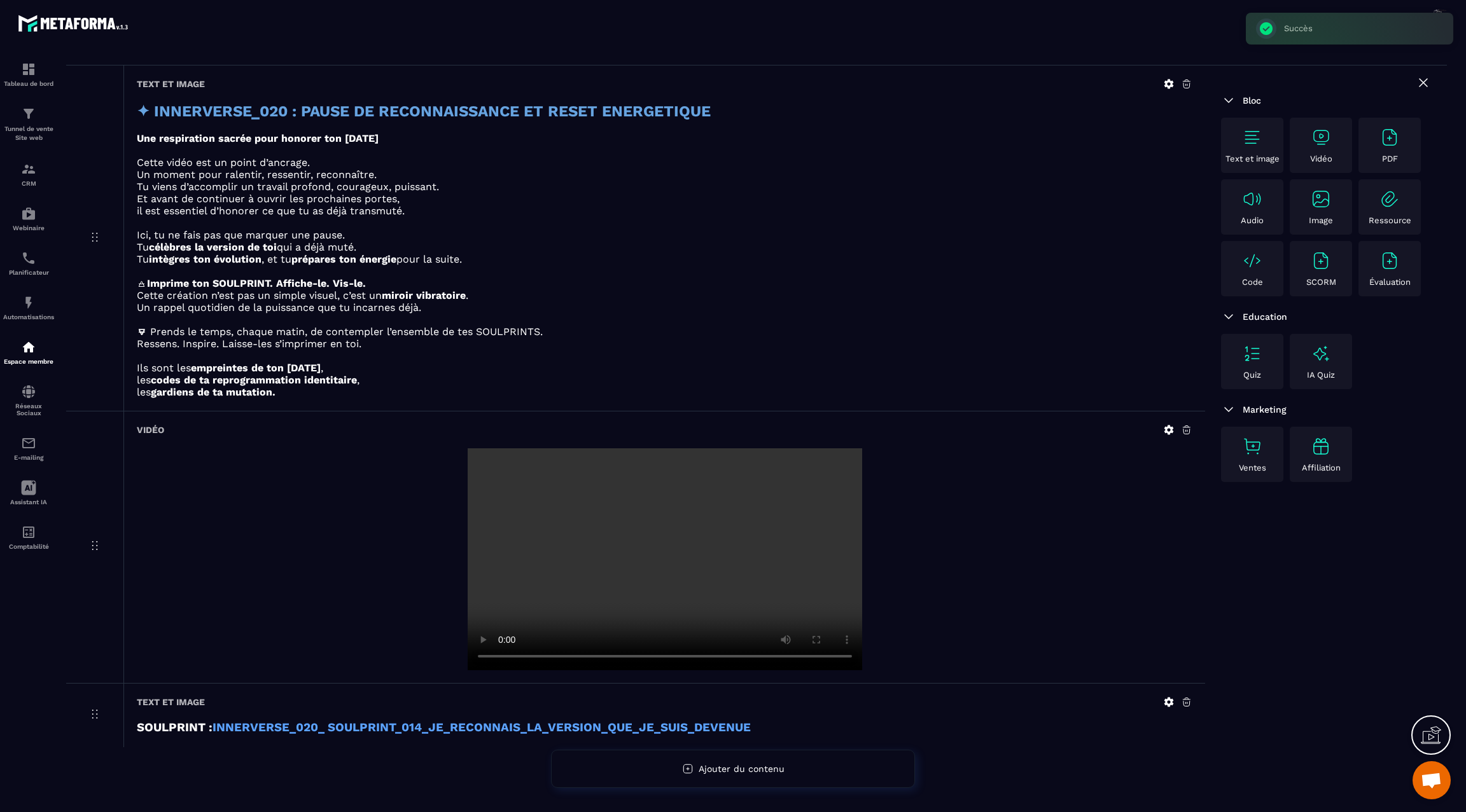
scroll to position [0, 0]
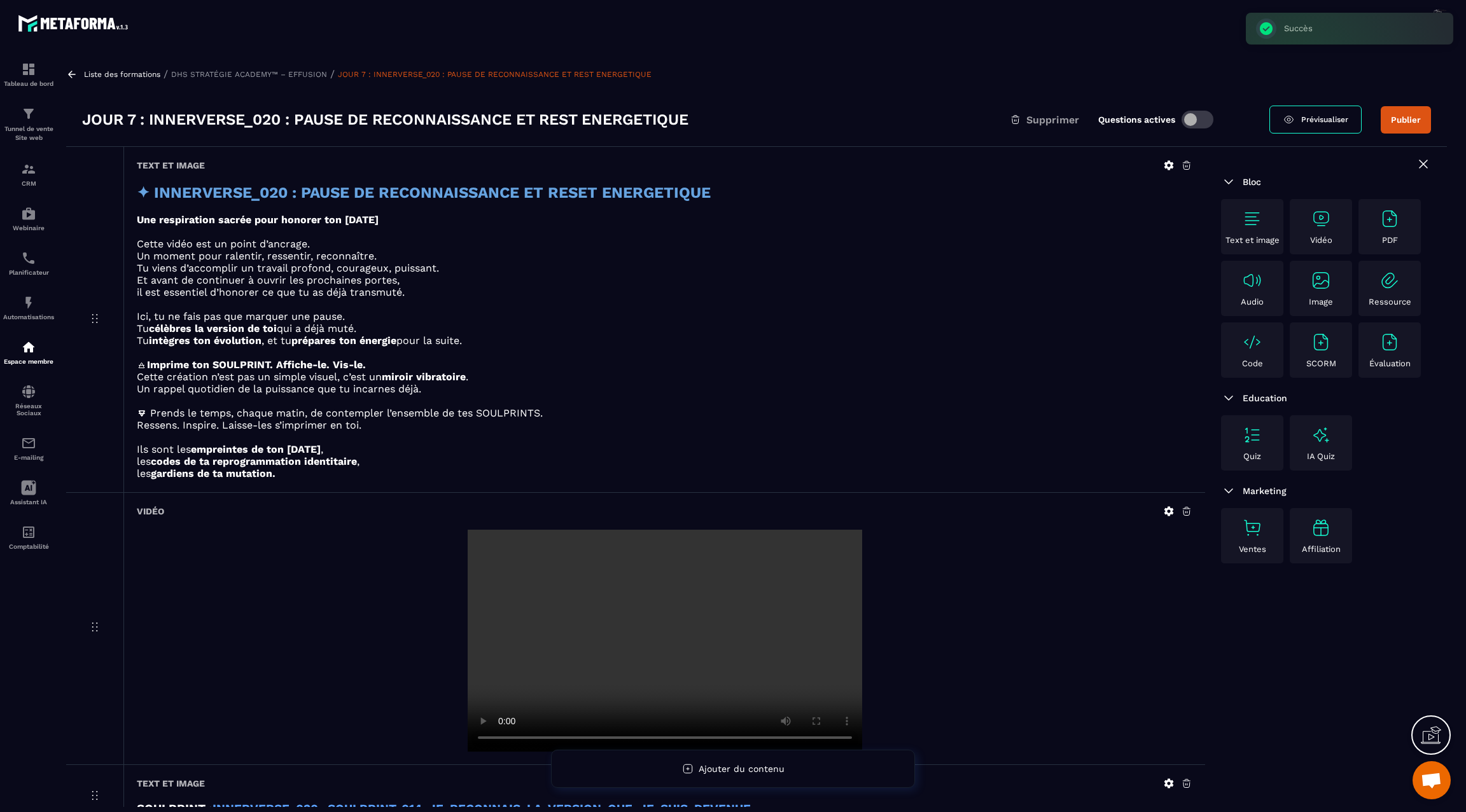
click at [1411, 126] on button "Publier" at bounding box center [1406, 120] width 50 height 27
click at [72, 77] on icon at bounding box center [71, 75] width 11 height 11
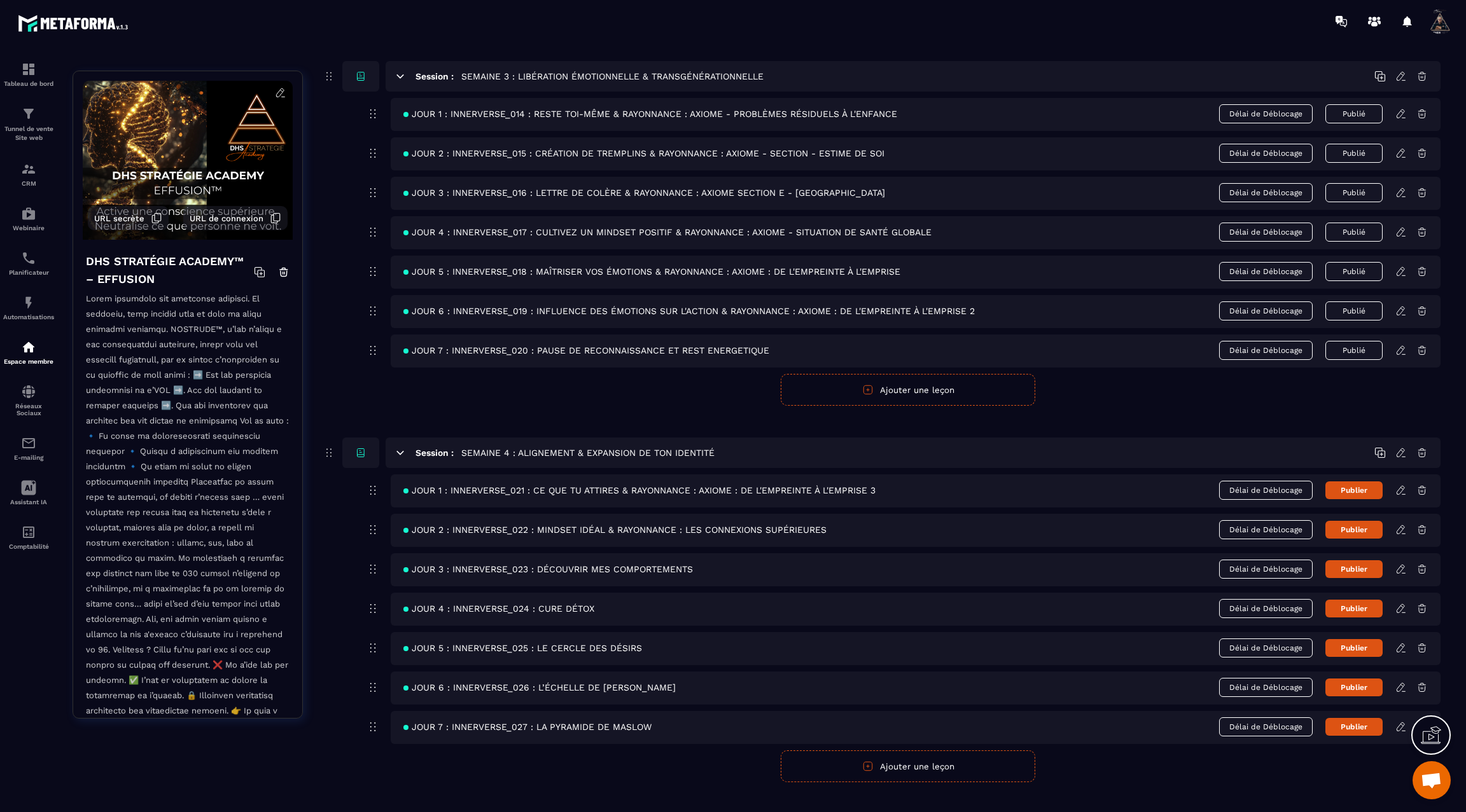
scroll to position [910, 0]
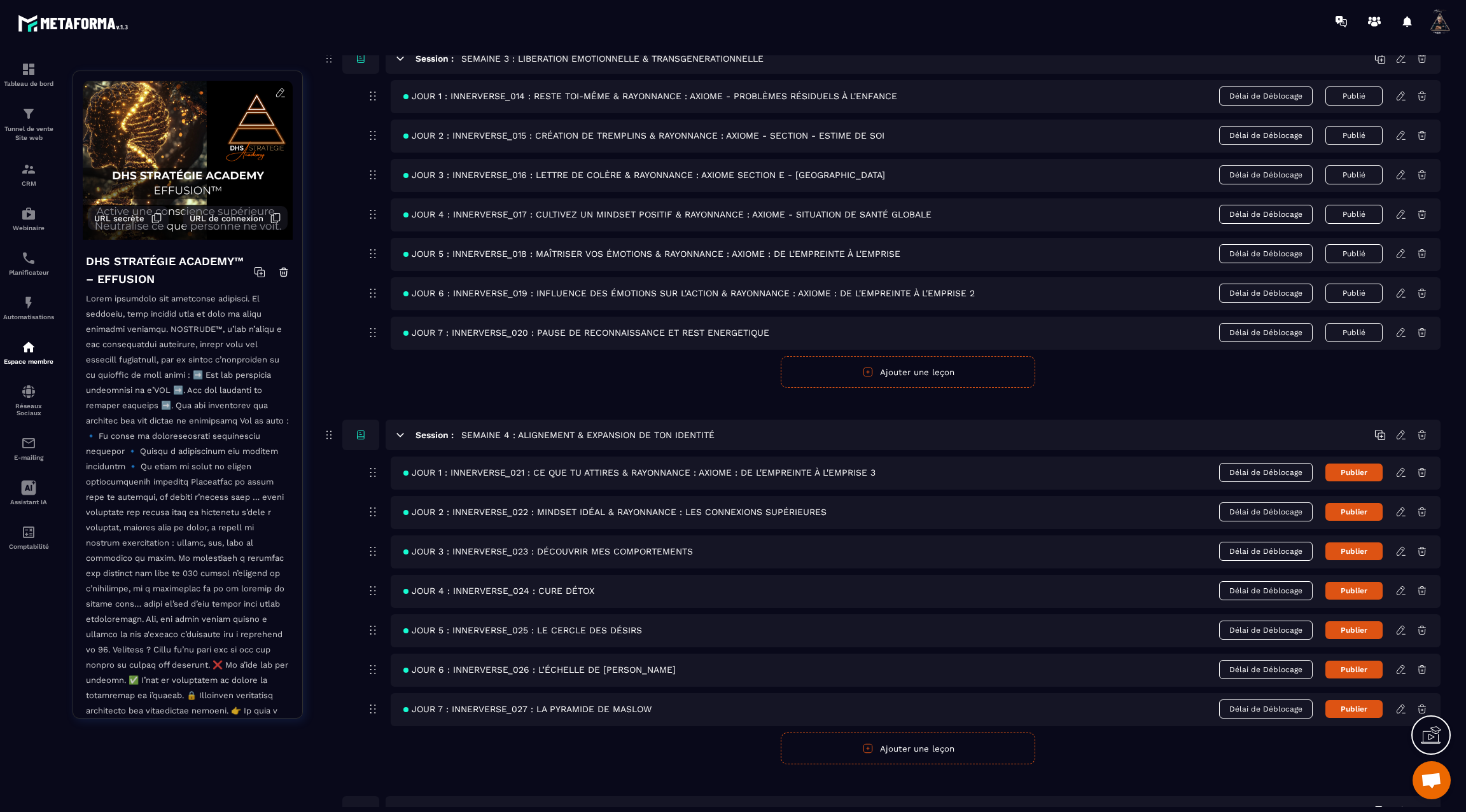
click at [1402, 467] on icon at bounding box center [1401, 472] width 11 height 11
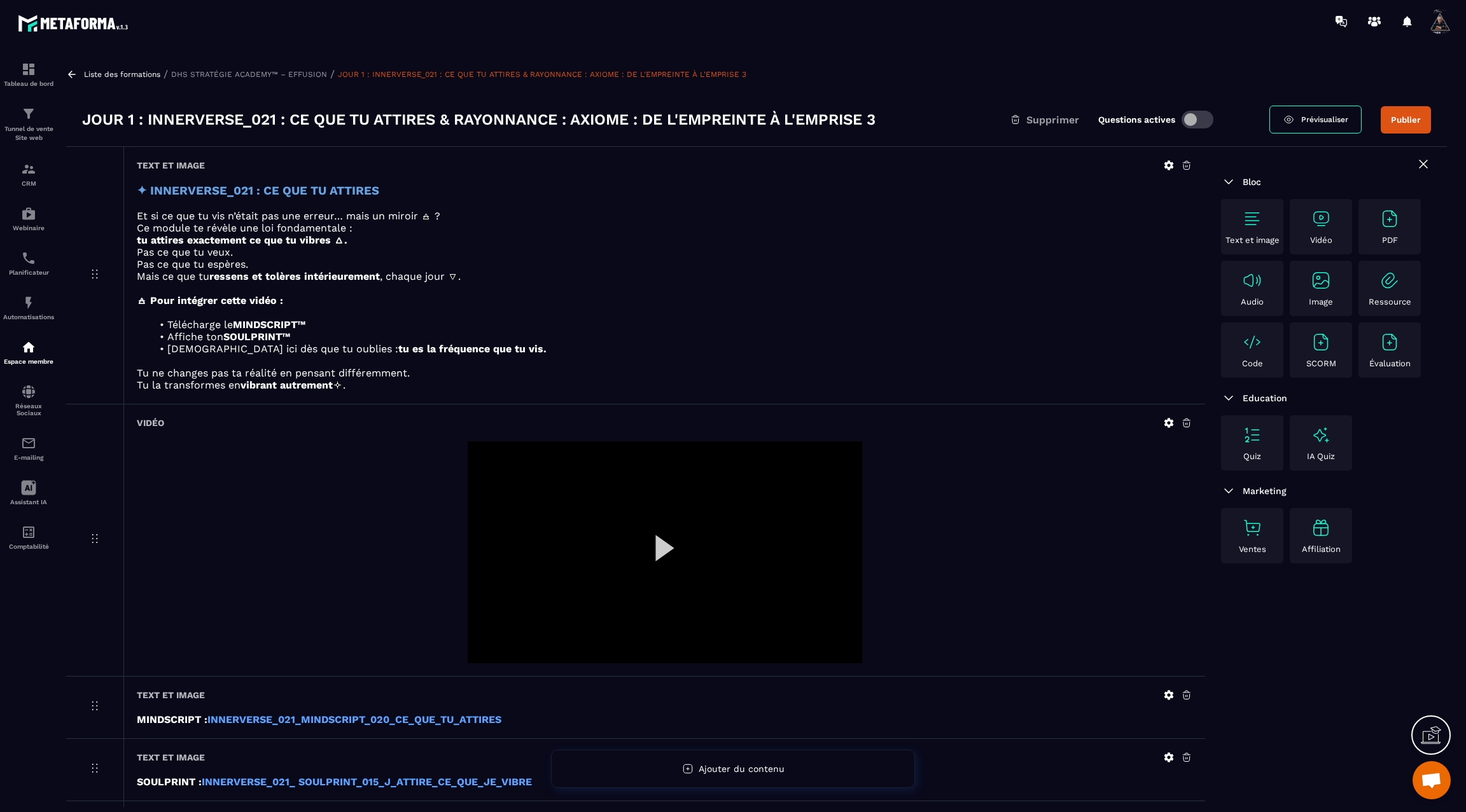
click at [1167, 167] on icon at bounding box center [1169, 166] width 10 height 10
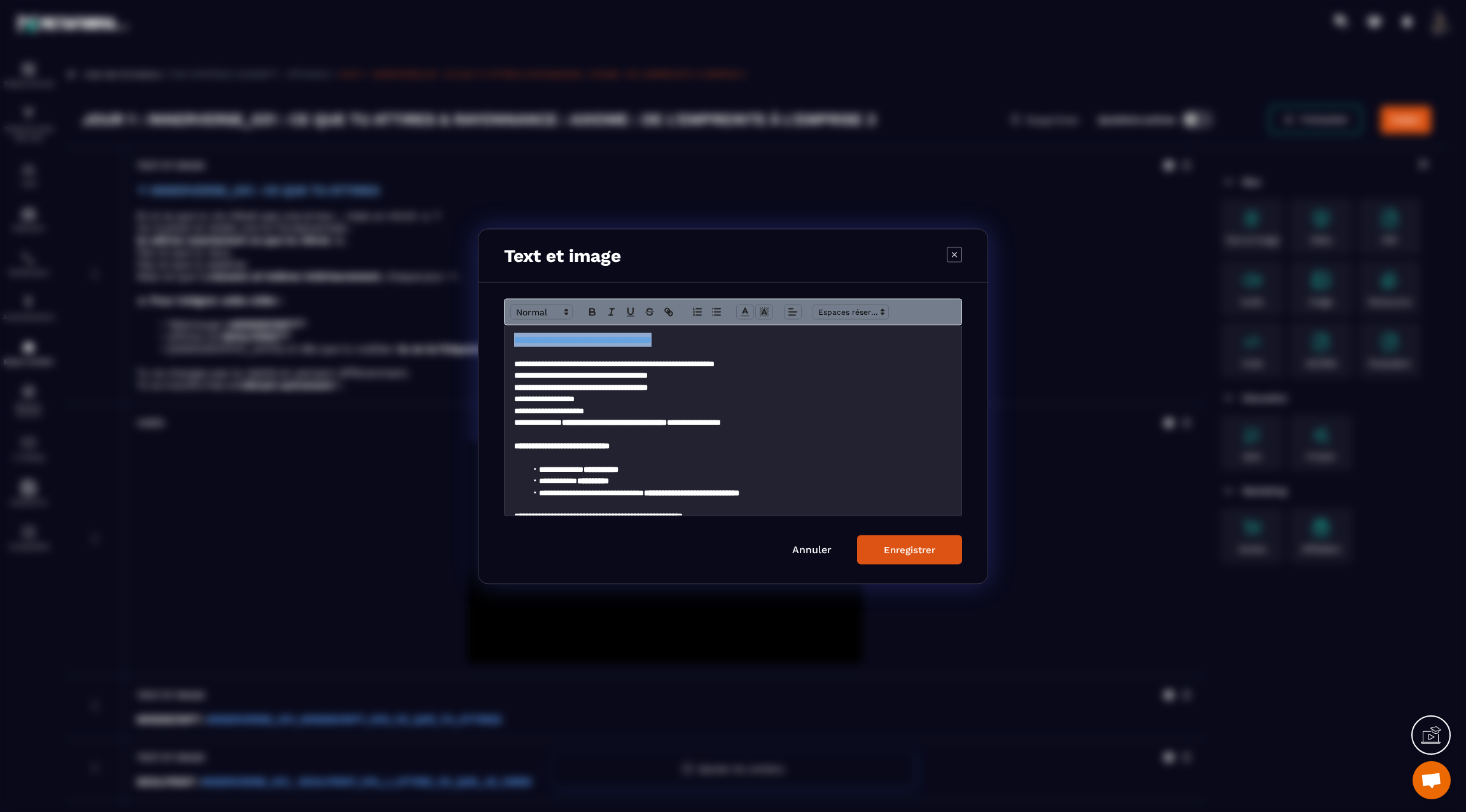
drag, startPoint x: 722, startPoint y: 341, endPoint x: 466, endPoint y: 322, distance: 256.7
click at [466, 322] on section "**********" at bounding box center [733, 406] width 1466 height 812
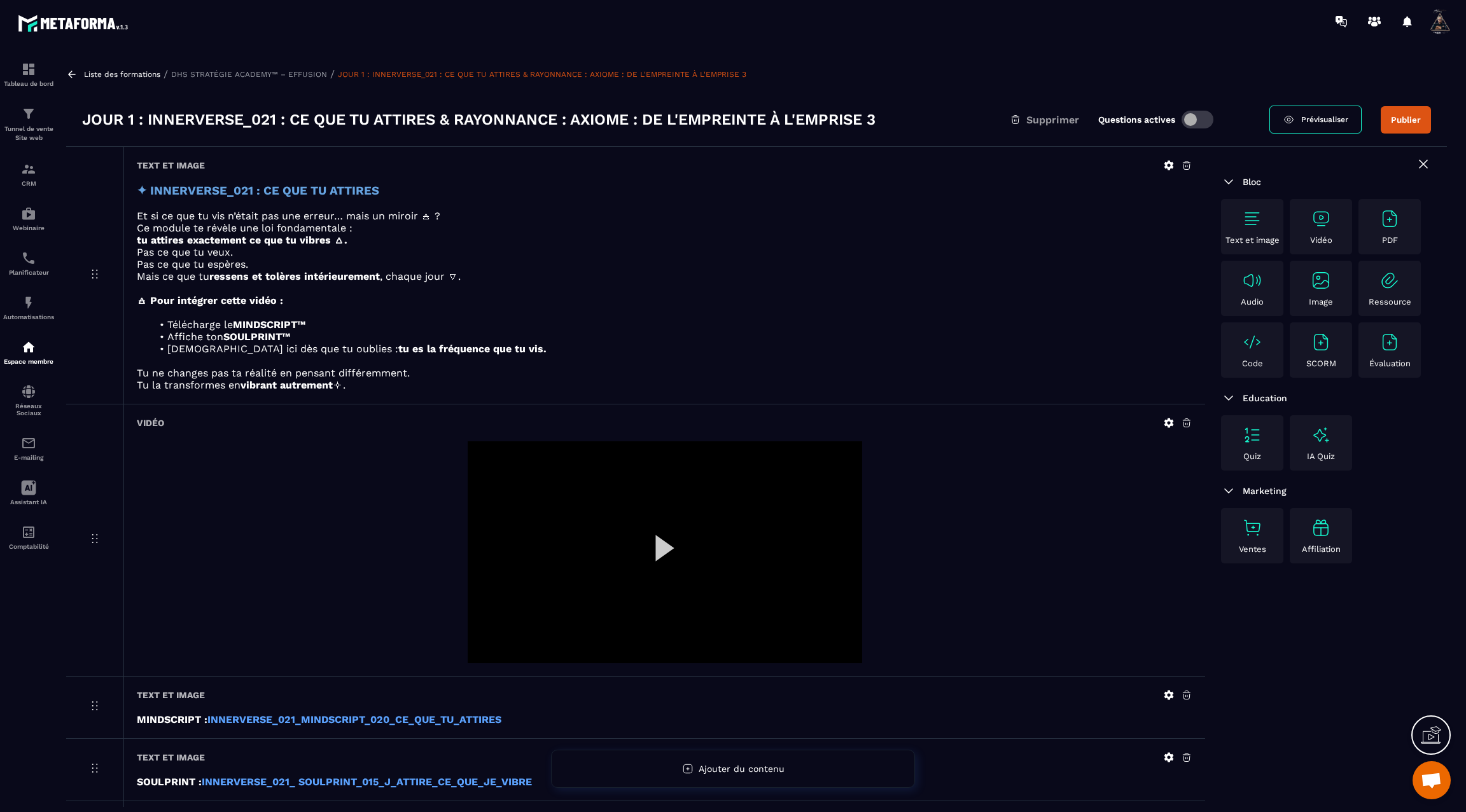
click at [1172, 164] on icon at bounding box center [1169, 166] width 10 height 10
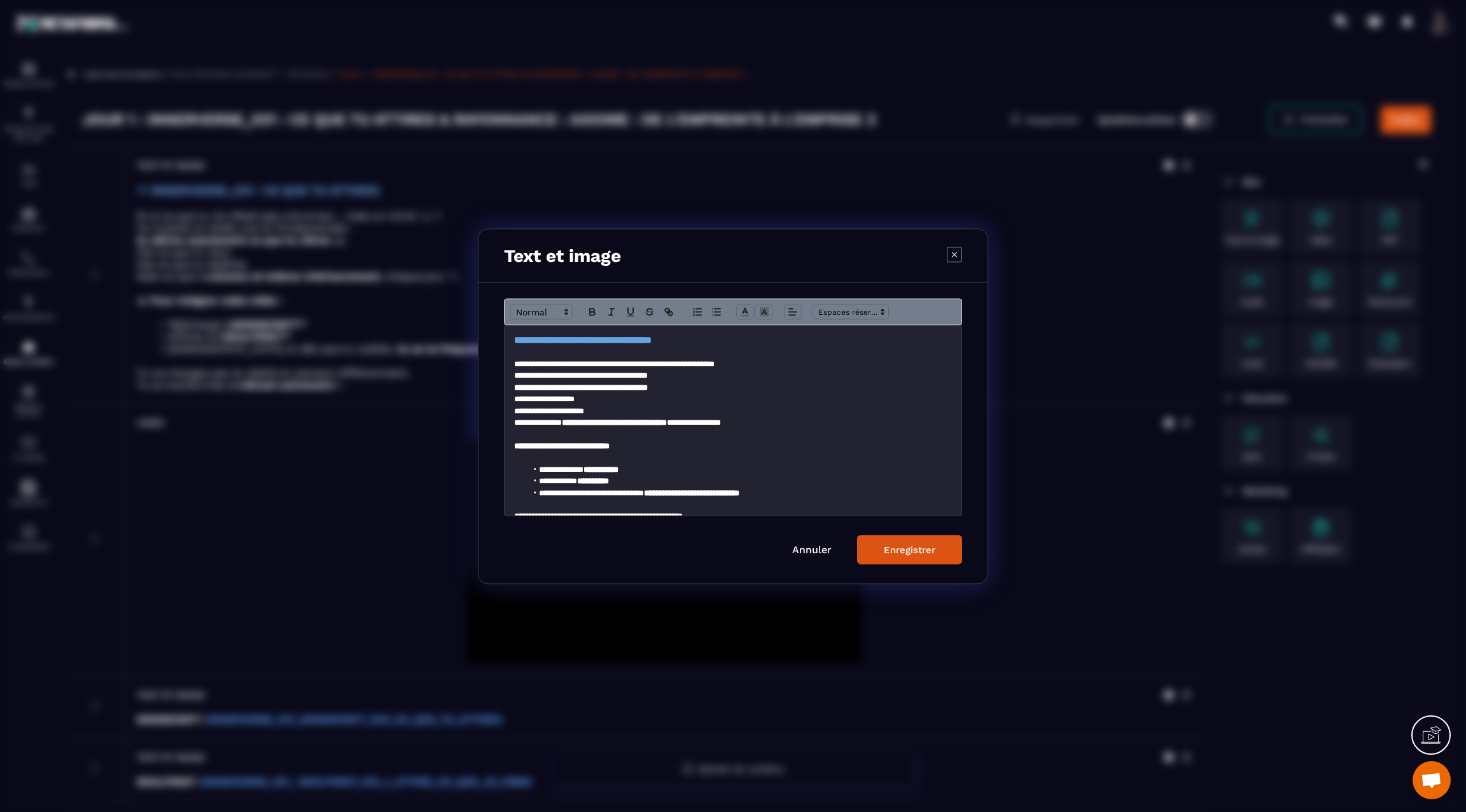
click at [636, 337] on strong "**********" at bounding box center [582, 339] width 137 height 10
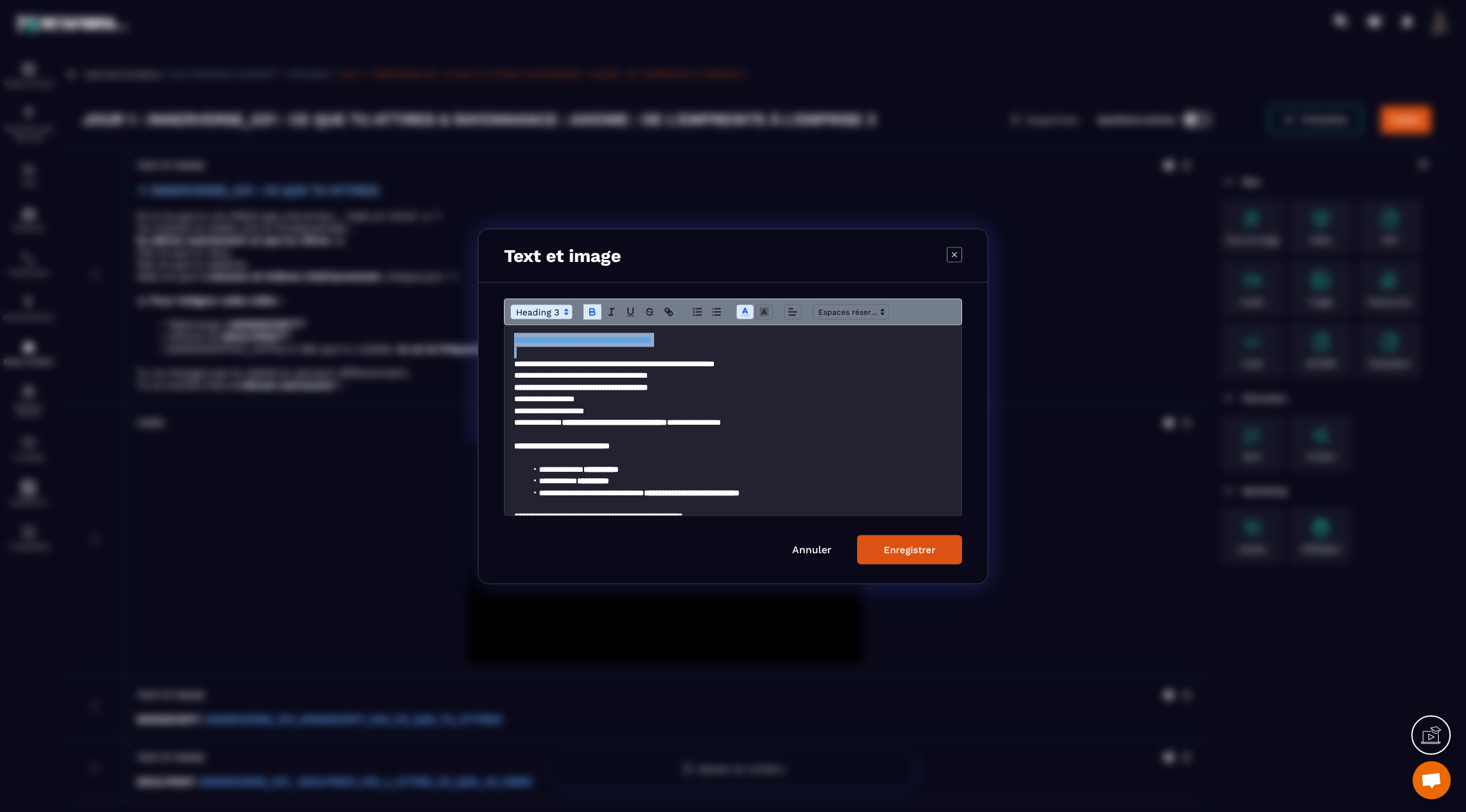
click at [636, 337] on strong "**********" at bounding box center [582, 339] width 137 height 10
click at [536, 305] on span "Modal window" at bounding box center [542, 311] width 63 height 15
click at [540, 355] on span "Modal window" at bounding box center [557, 358] width 93 height 22
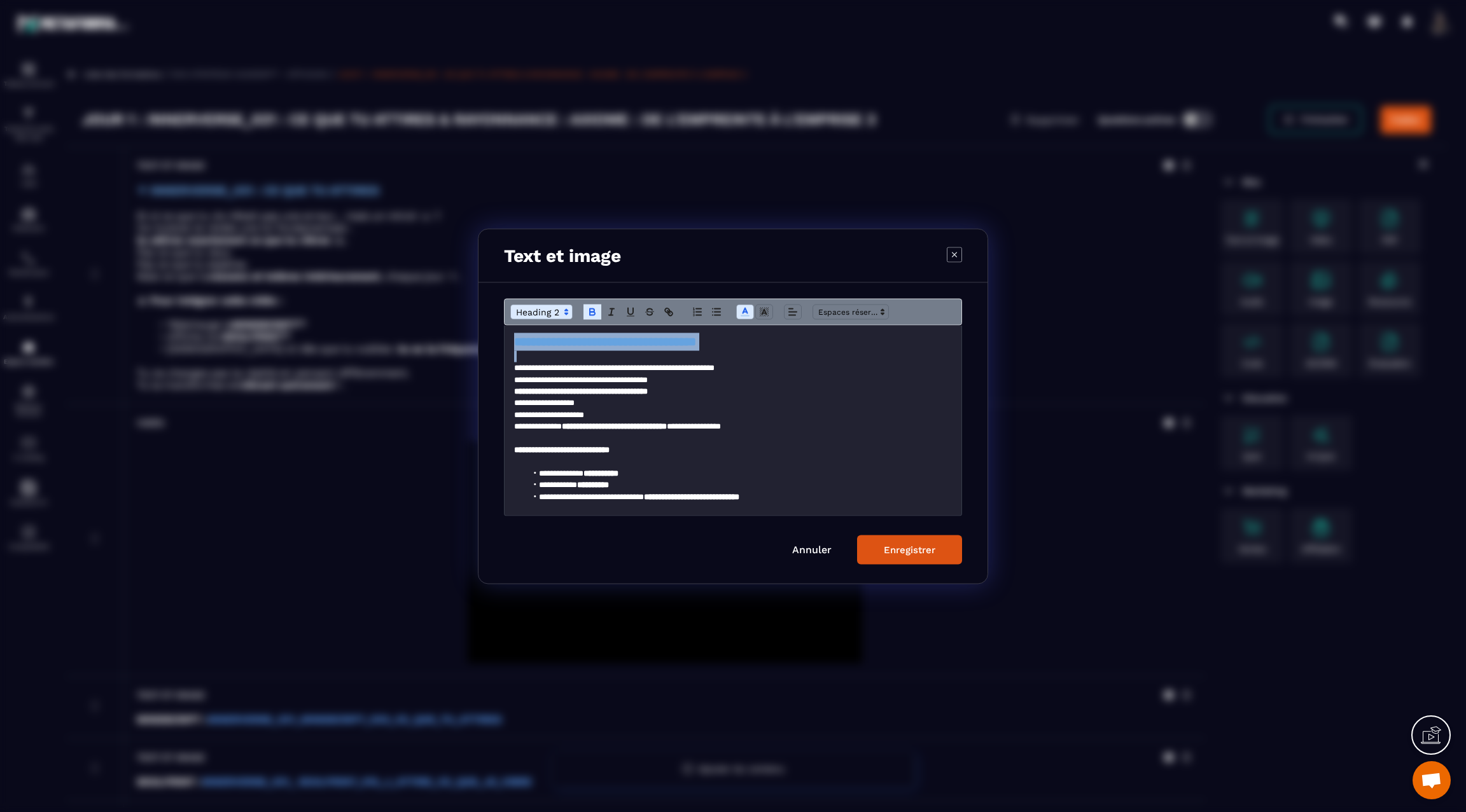
click at [891, 547] on div "Enregistrer" at bounding box center [909, 549] width 52 height 11
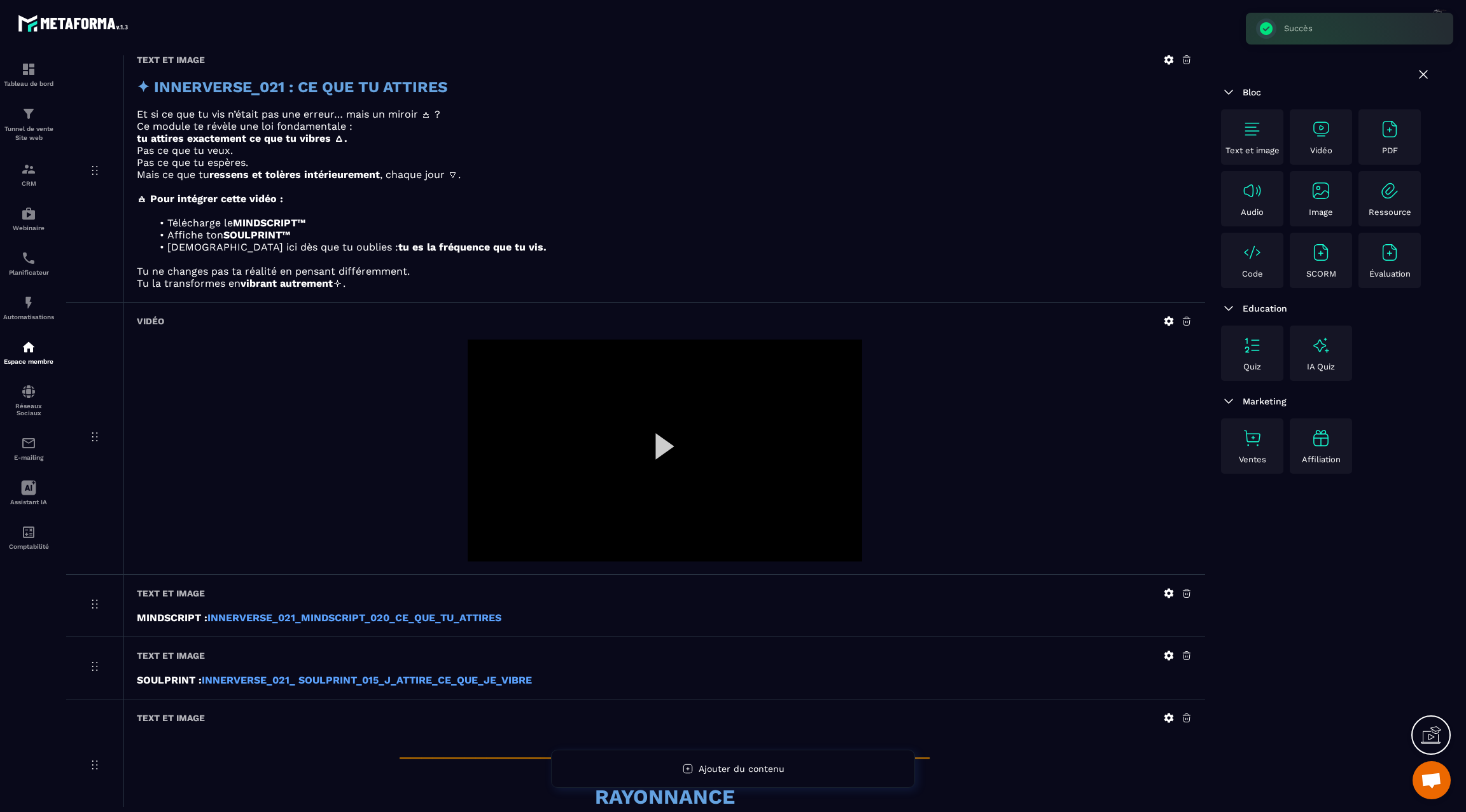
scroll to position [145, 0]
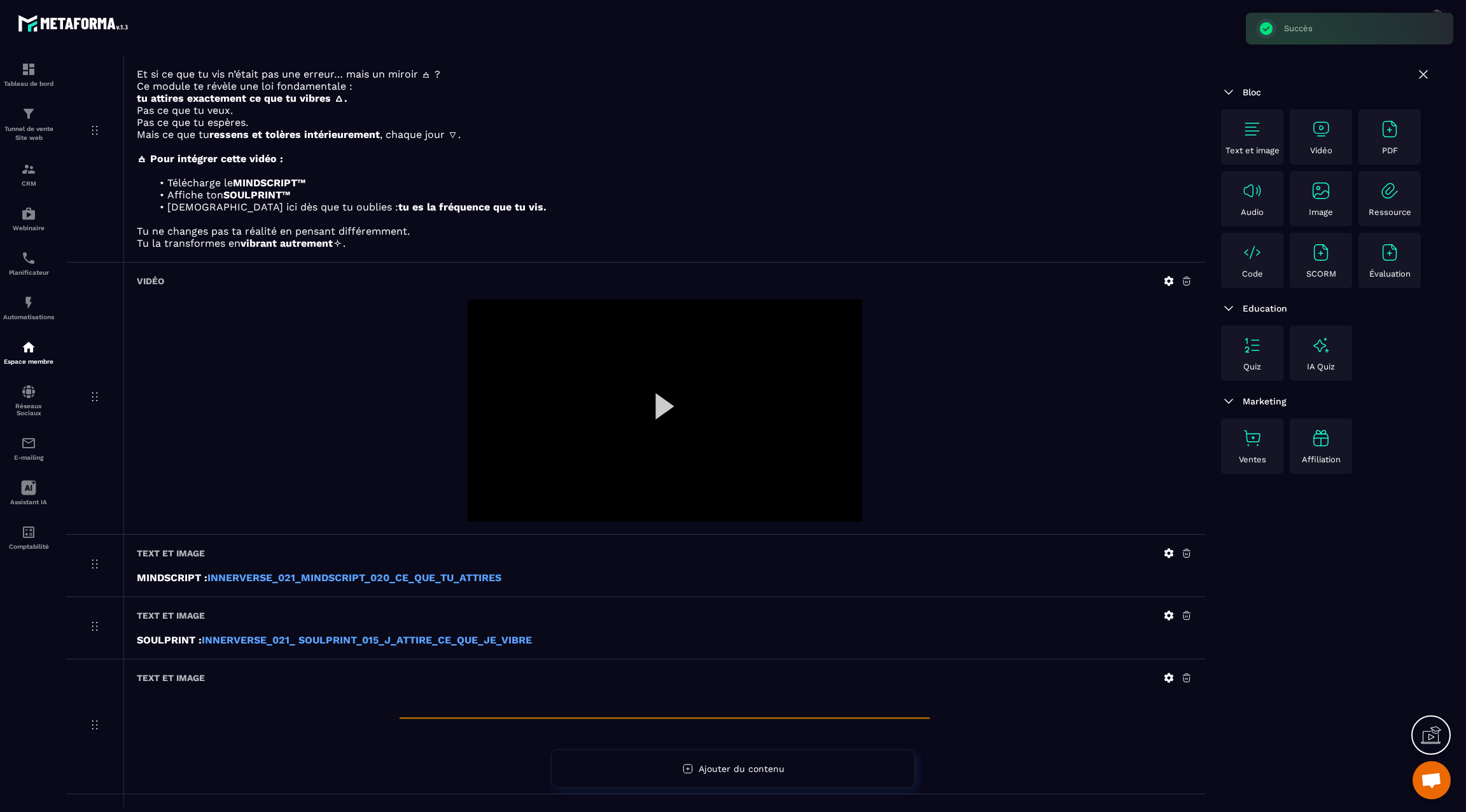
click at [658, 407] on div at bounding box center [665, 410] width 395 height 222
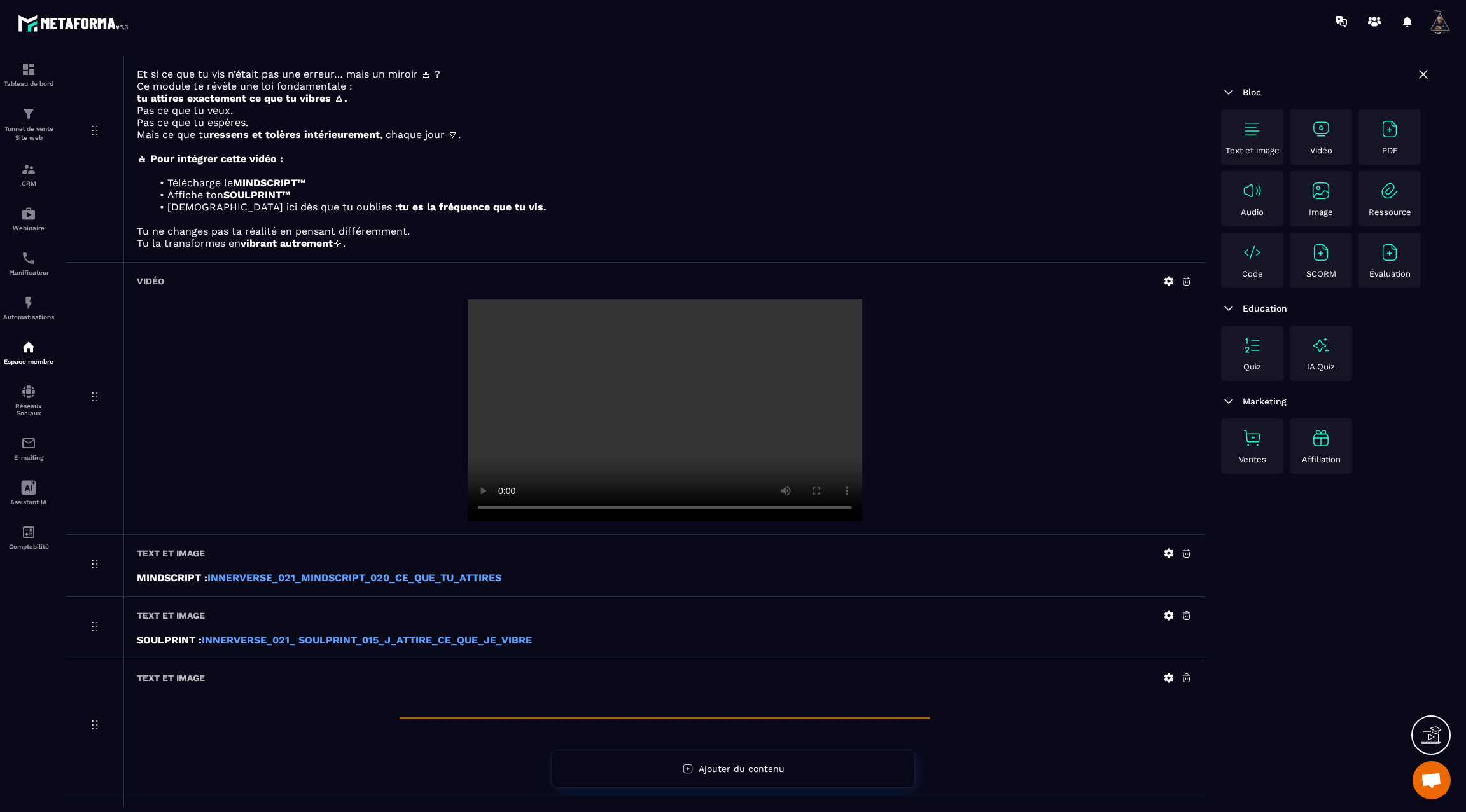
click at [658, 406] on video at bounding box center [665, 410] width 395 height 222
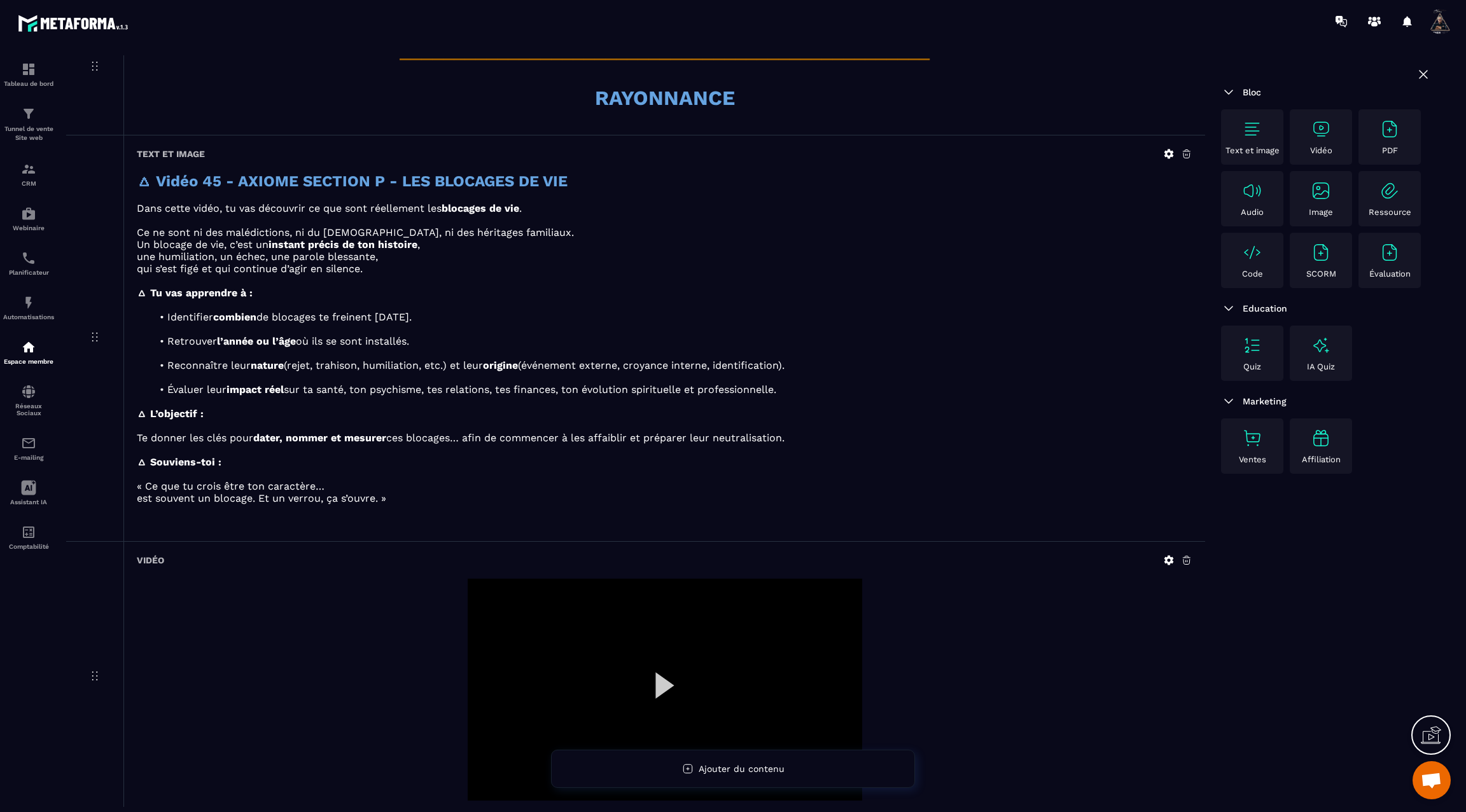
scroll to position [805, 0]
click at [652, 679] on div at bounding box center [665, 689] width 395 height 222
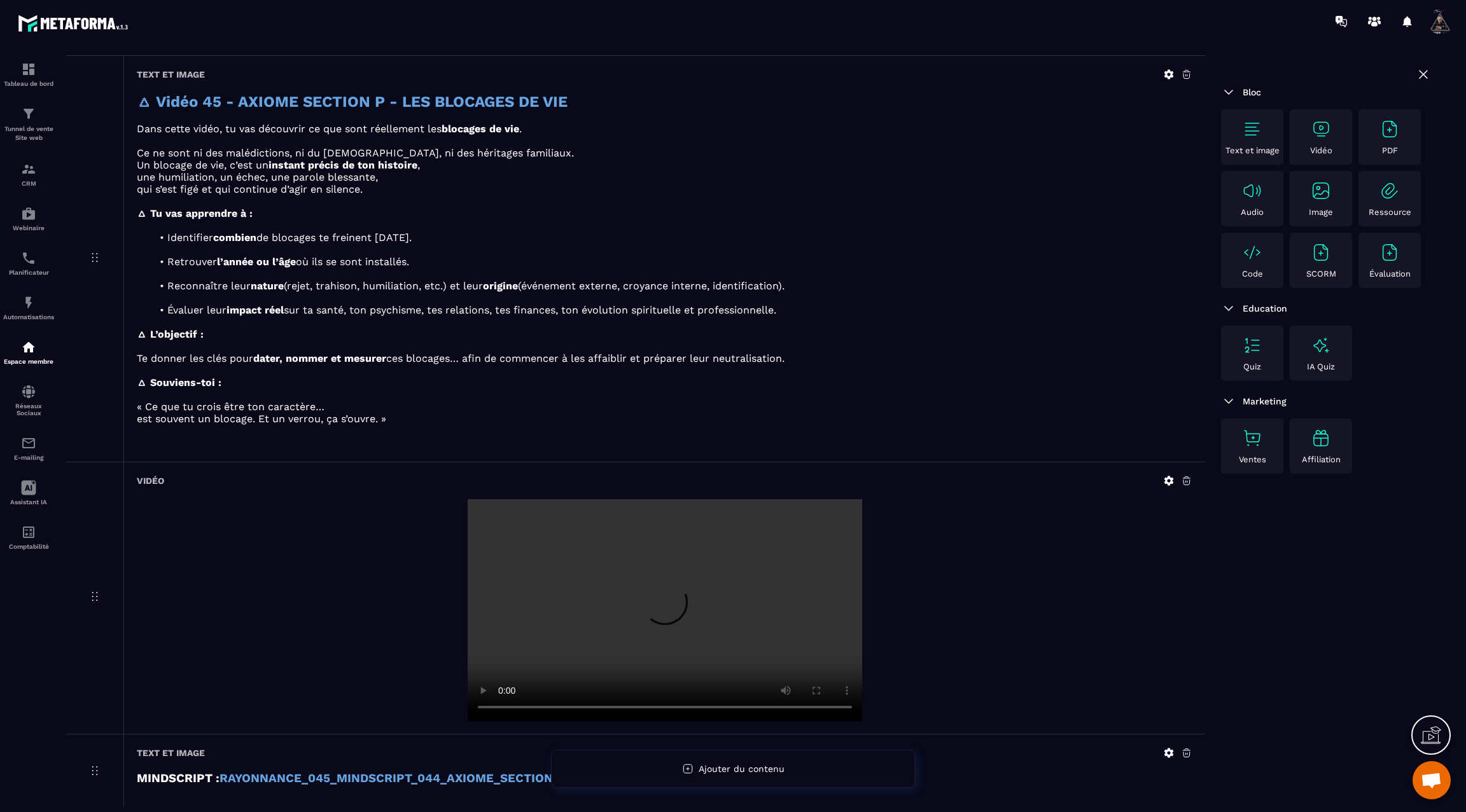
scroll to position [888, 0]
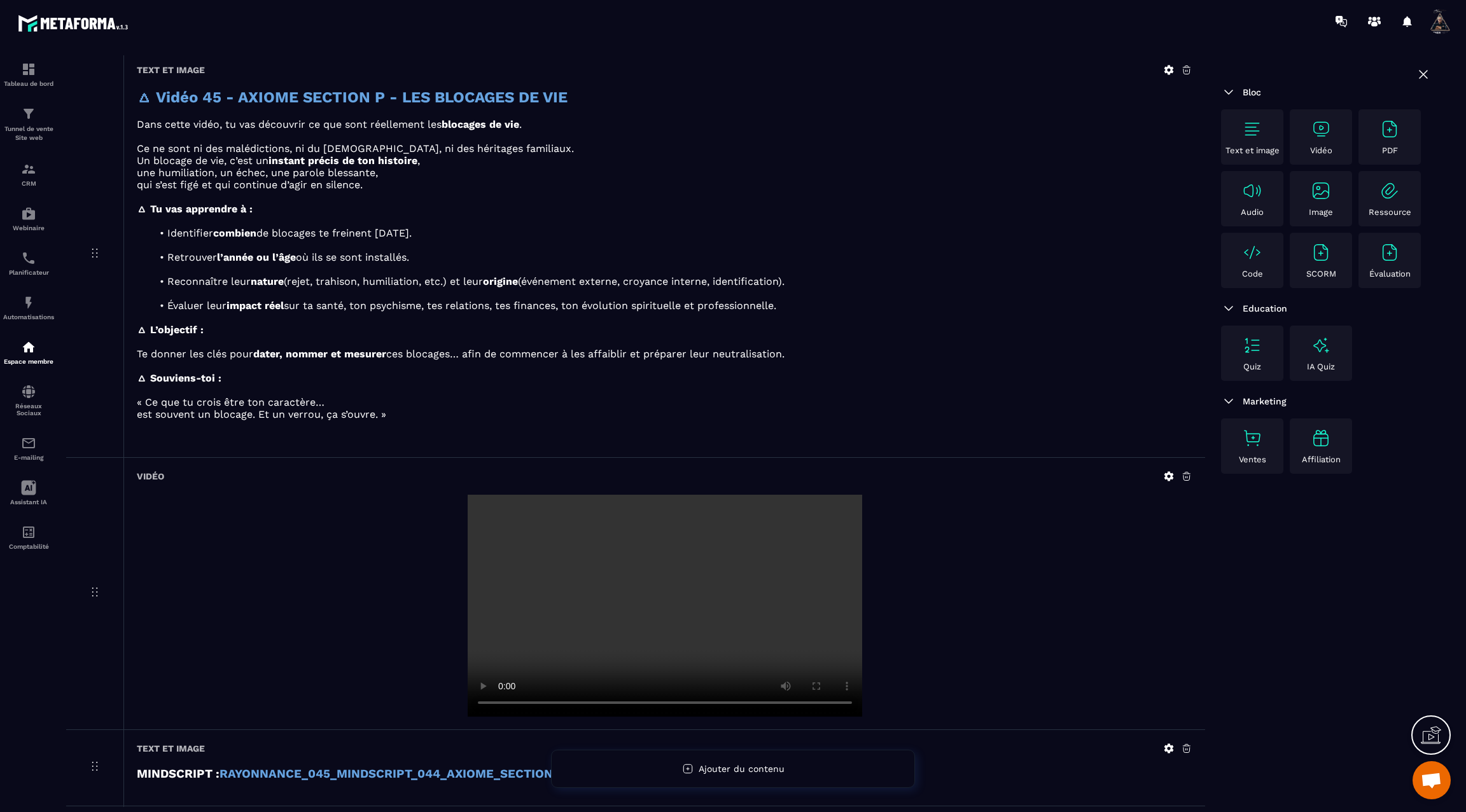
click at [649, 641] on video at bounding box center [665, 606] width 395 height 222
click at [1170, 471] on icon at bounding box center [1169, 476] width 11 height 11
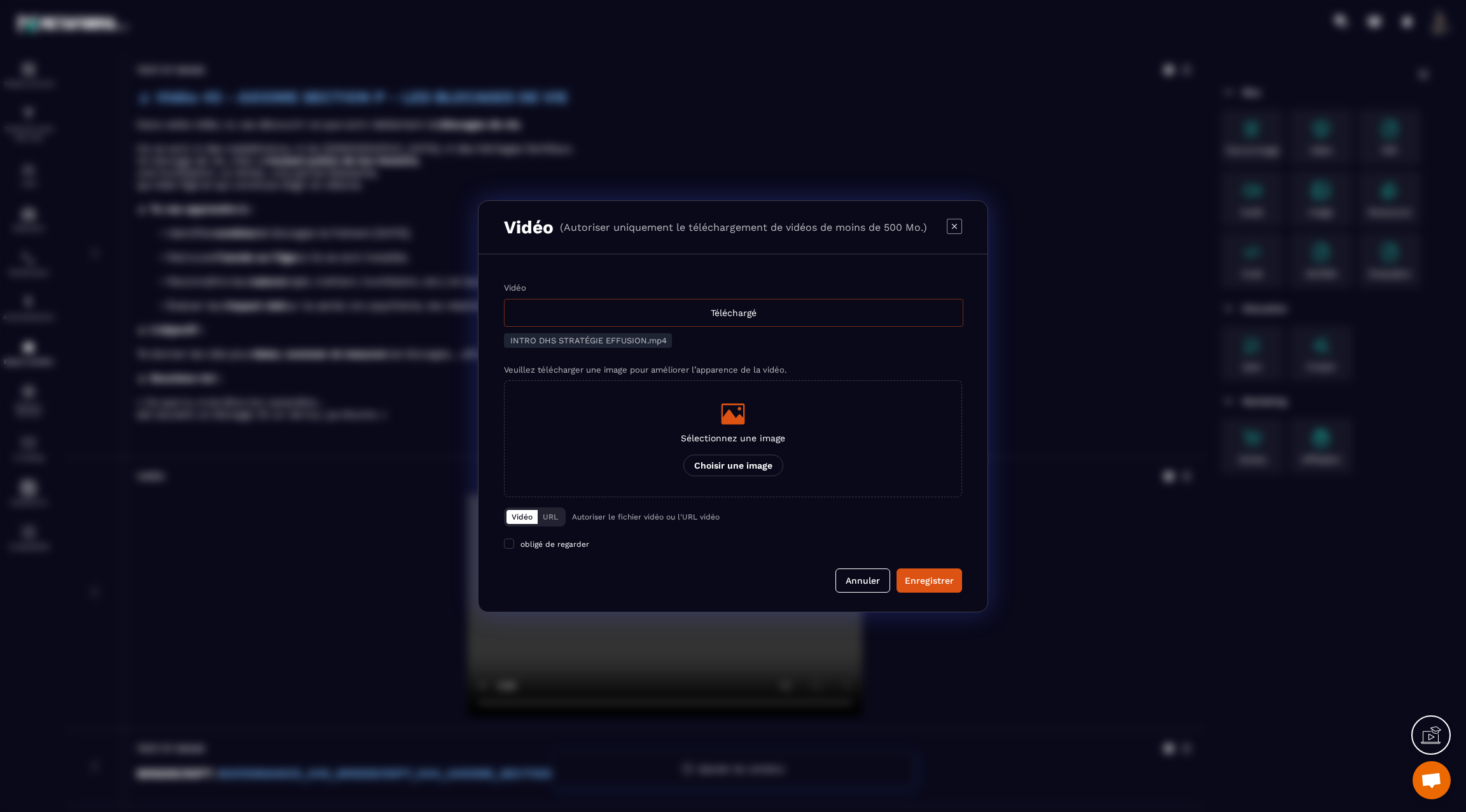
click at [740, 318] on div "Téléchargé" at bounding box center [734, 313] width 459 height 28
click at [0, 0] on input "Vidéo Téléchargé" at bounding box center [0, 0] width 0 height 0
click at [950, 585] on div "Enregistrer" at bounding box center [929, 580] width 49 height 13
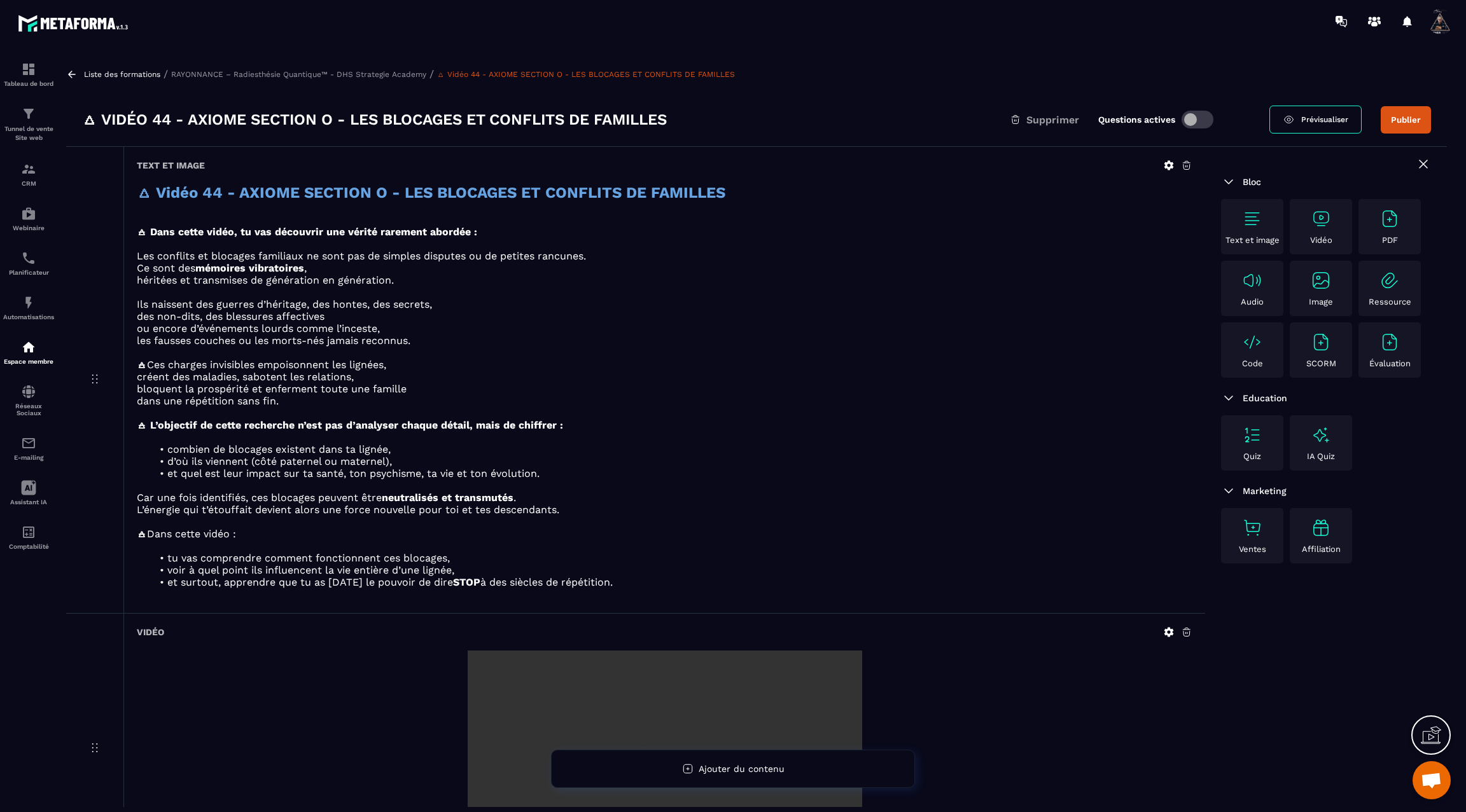
click at [1413, 122] on button "Publier" at bounding box center [1406, 120] width 50 height 27
click at [75, 79] on icon at bounding box center [71, 75] width 11 height 11
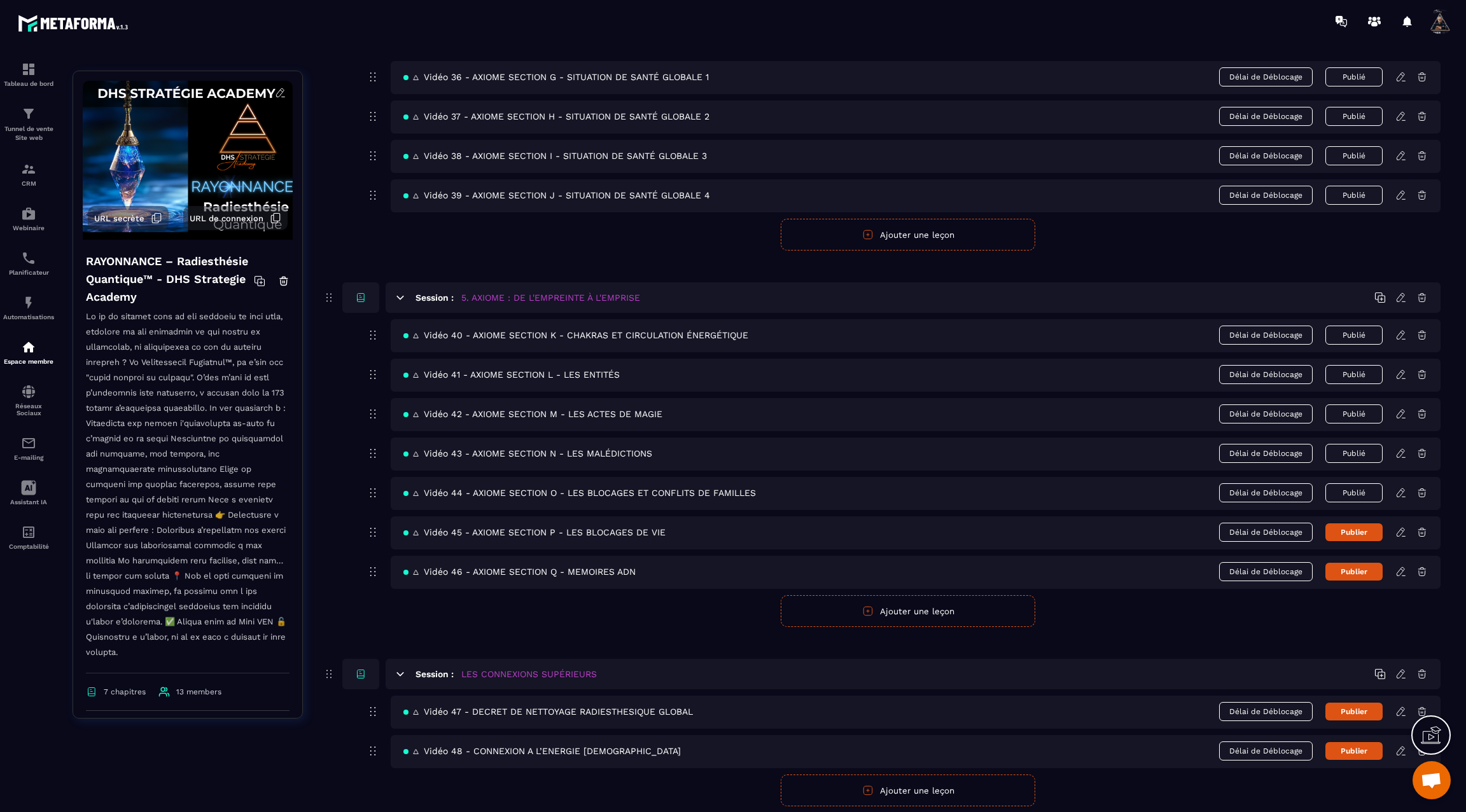
scroll to position [1976, 0]
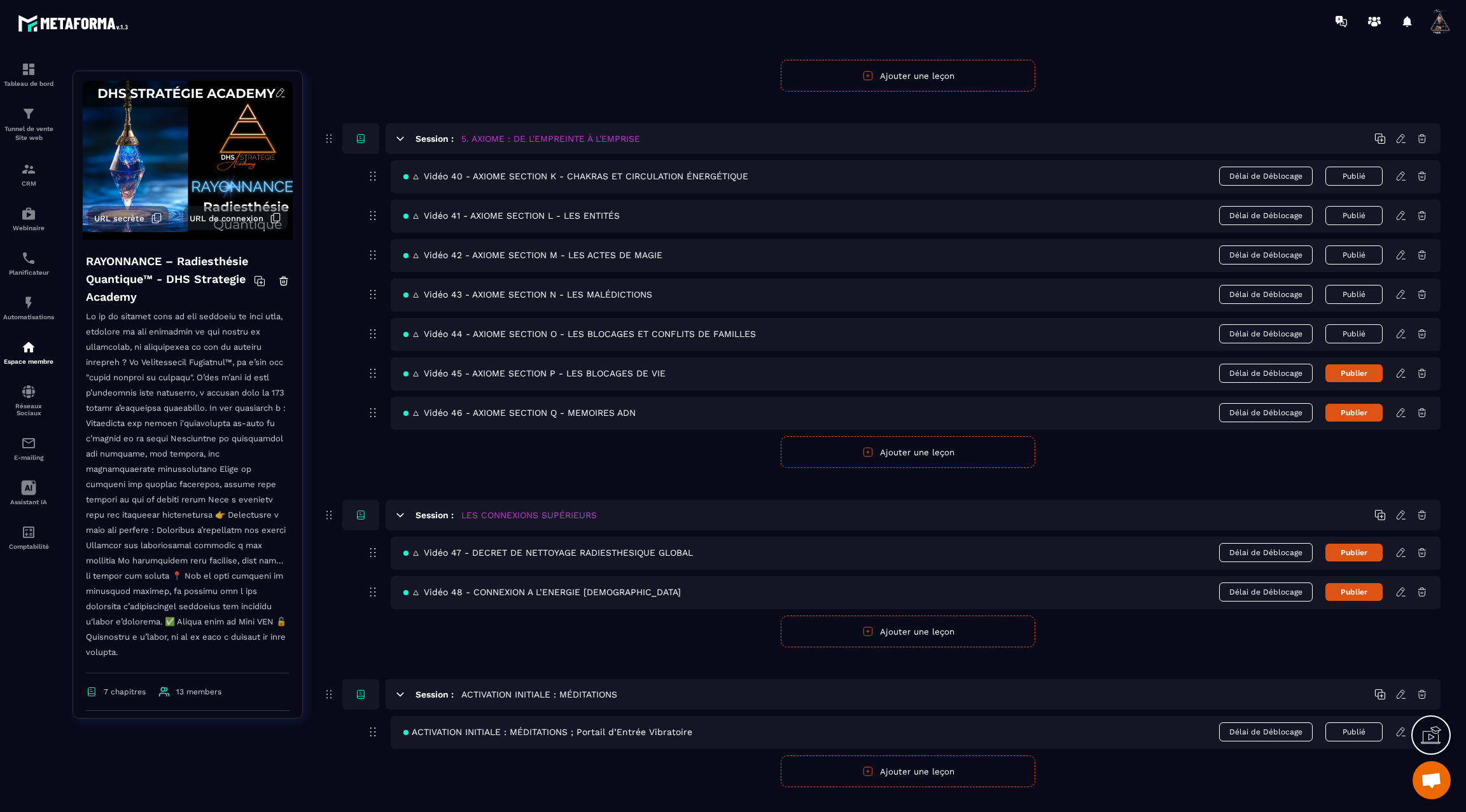
click at [1402, 368] on icon at bounding box center [1401, 373] width 11 height 11
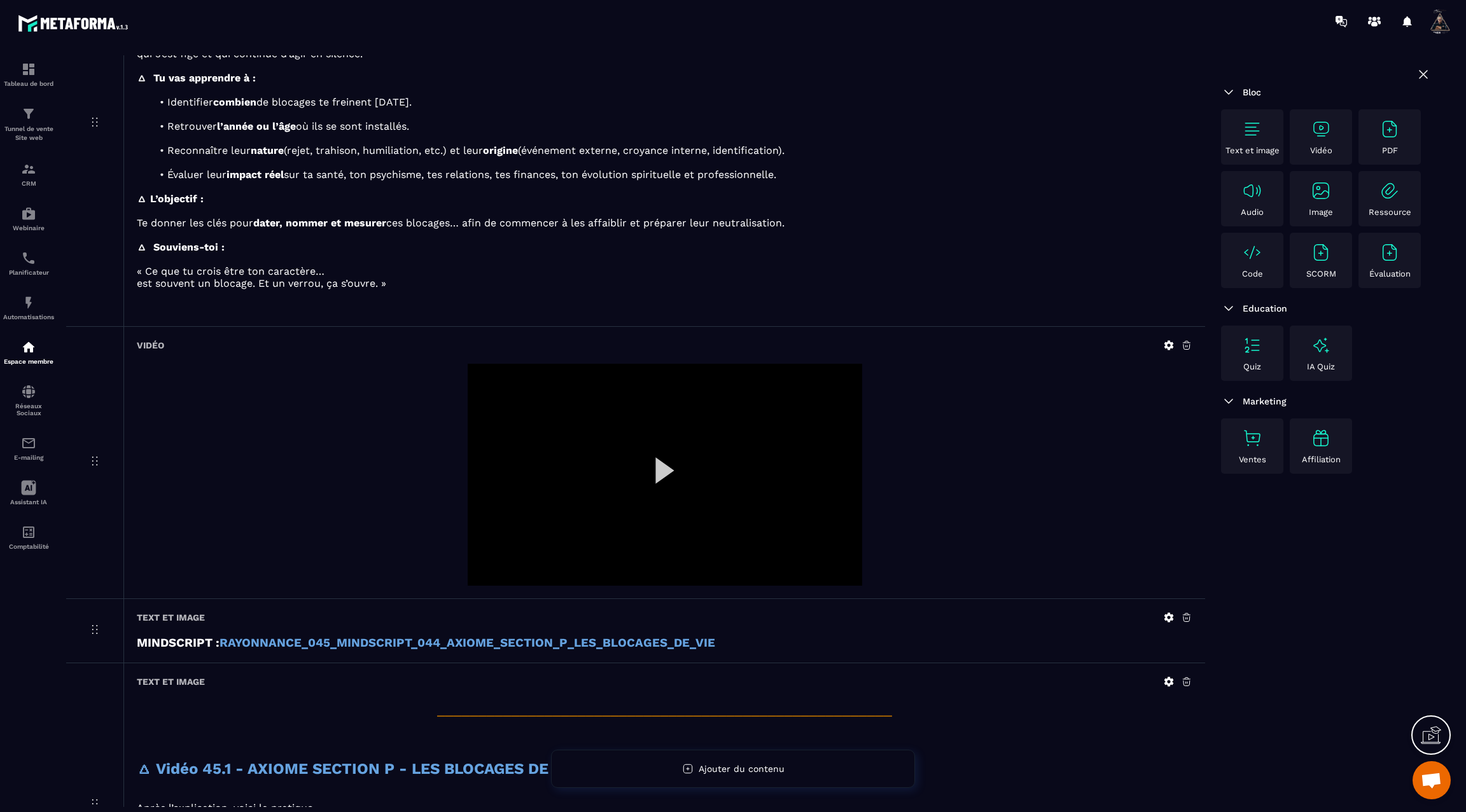
scroll to position [210, 0]
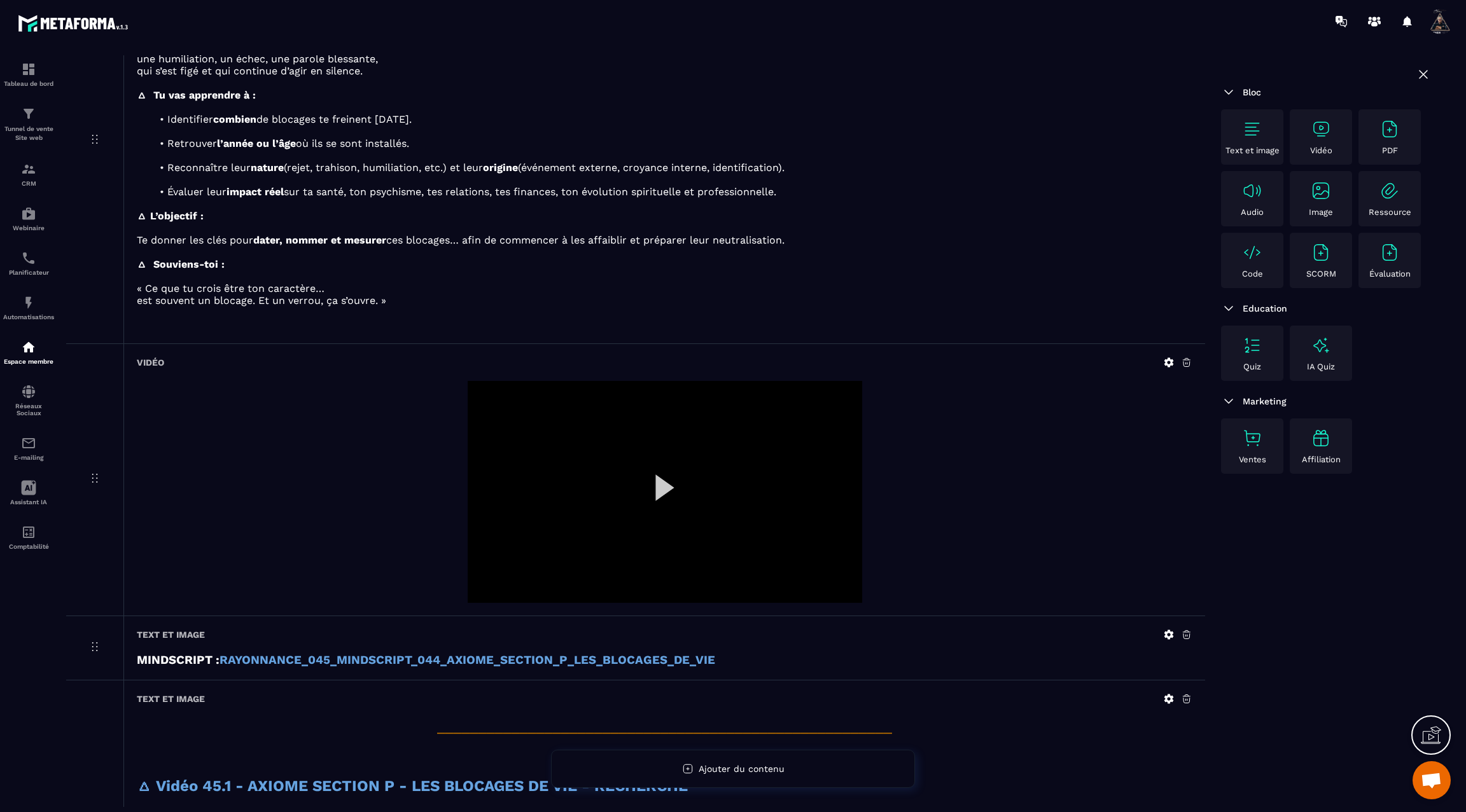
click at [1170, 358] on icon at bounding box center [1169, 363] width 10 height 10
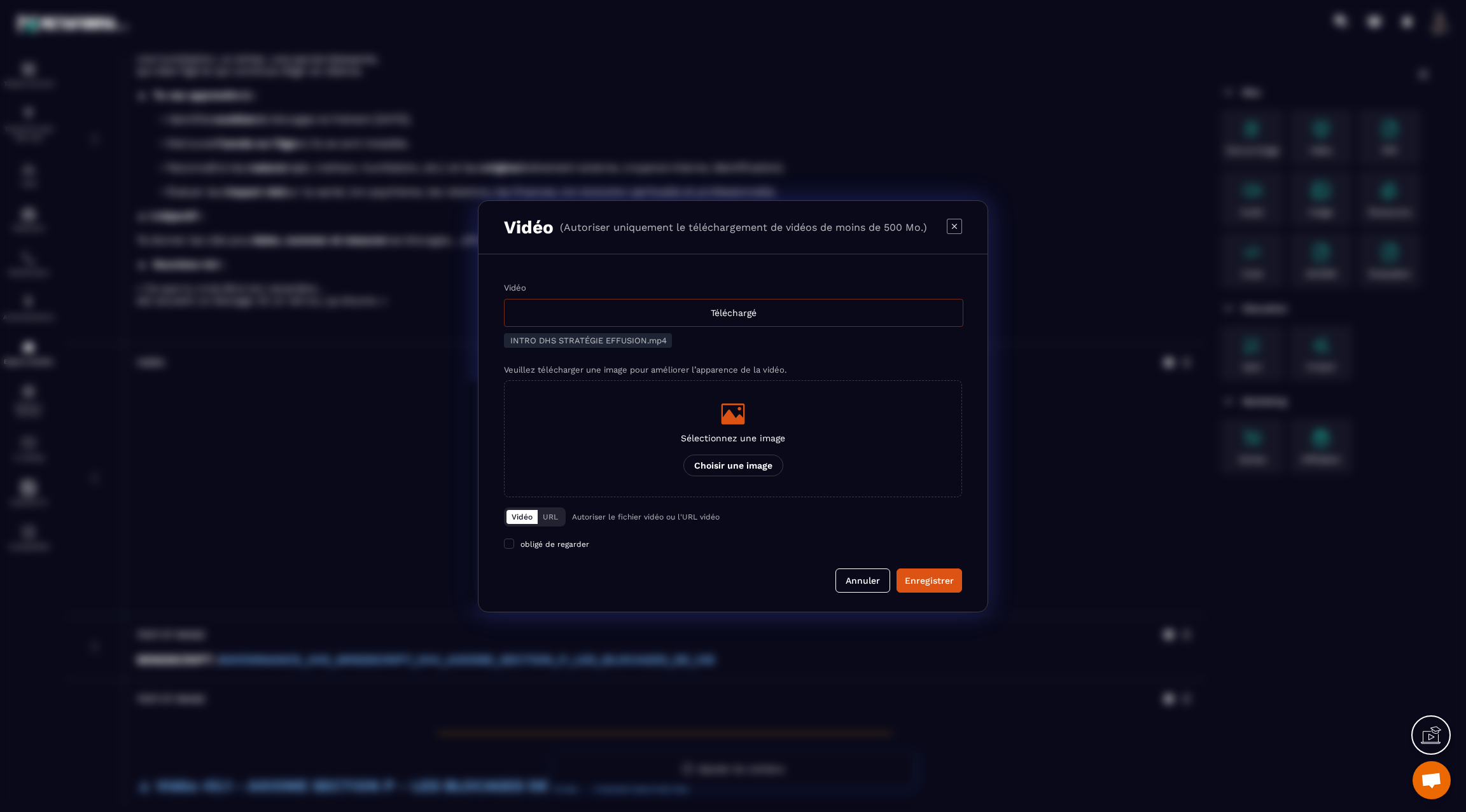
click at [716, 313] on div "Téléchargé" at bounding box center [734, 313] width 459 height 28
click at [0, 0] on input "Vidéo Téléchargé" at bounding box center [0, 0] width 0 height 0
click at [920, 586] on button "Enregistrer" at bounding box center [929, 580] width 66 height 24
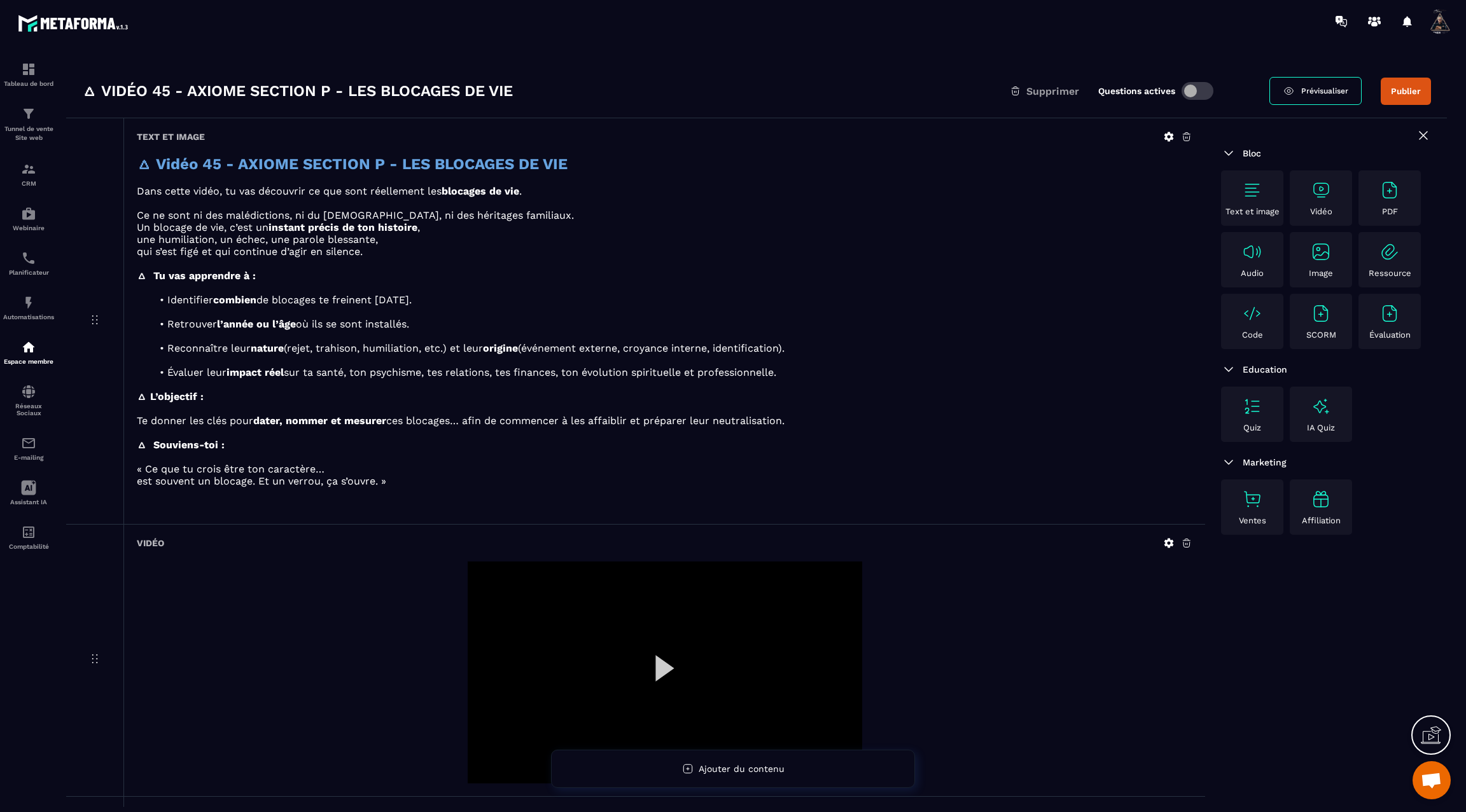
scroll to position [28, 0]
